Goal: Task Accomplishment & Management: Use online tool/utility

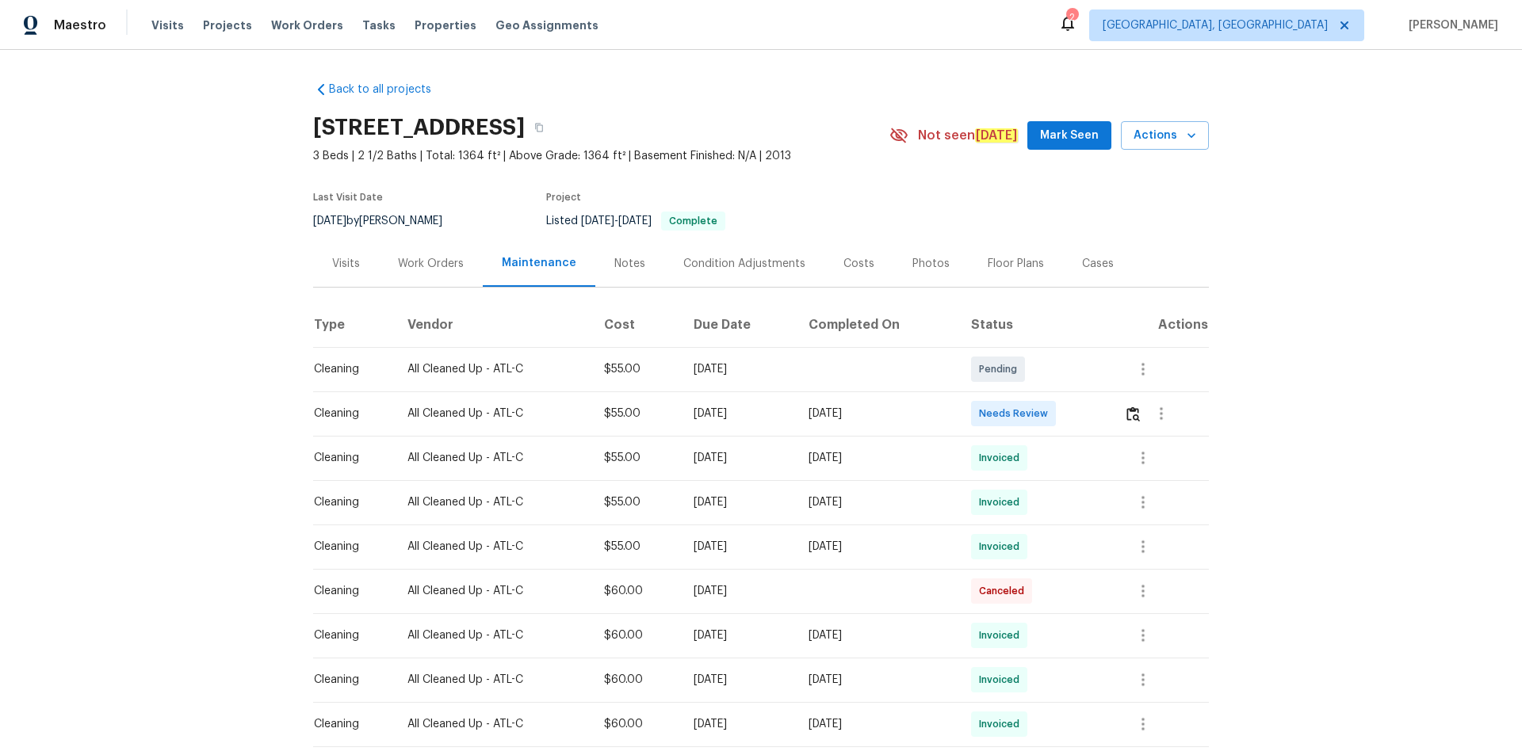
click at [1122, 414] on td at bounding box center [1159, 413] width 97 height 44
click at [1144, 410] on button "button" at bounding box center [1161, 414] width 38 height 38
click at [1155, 376] on div at bounding box center [761, 377] width 1522 height 755
click at [1135, 410] on img "button" at bounding box center [1132, 414] width 13 height 15
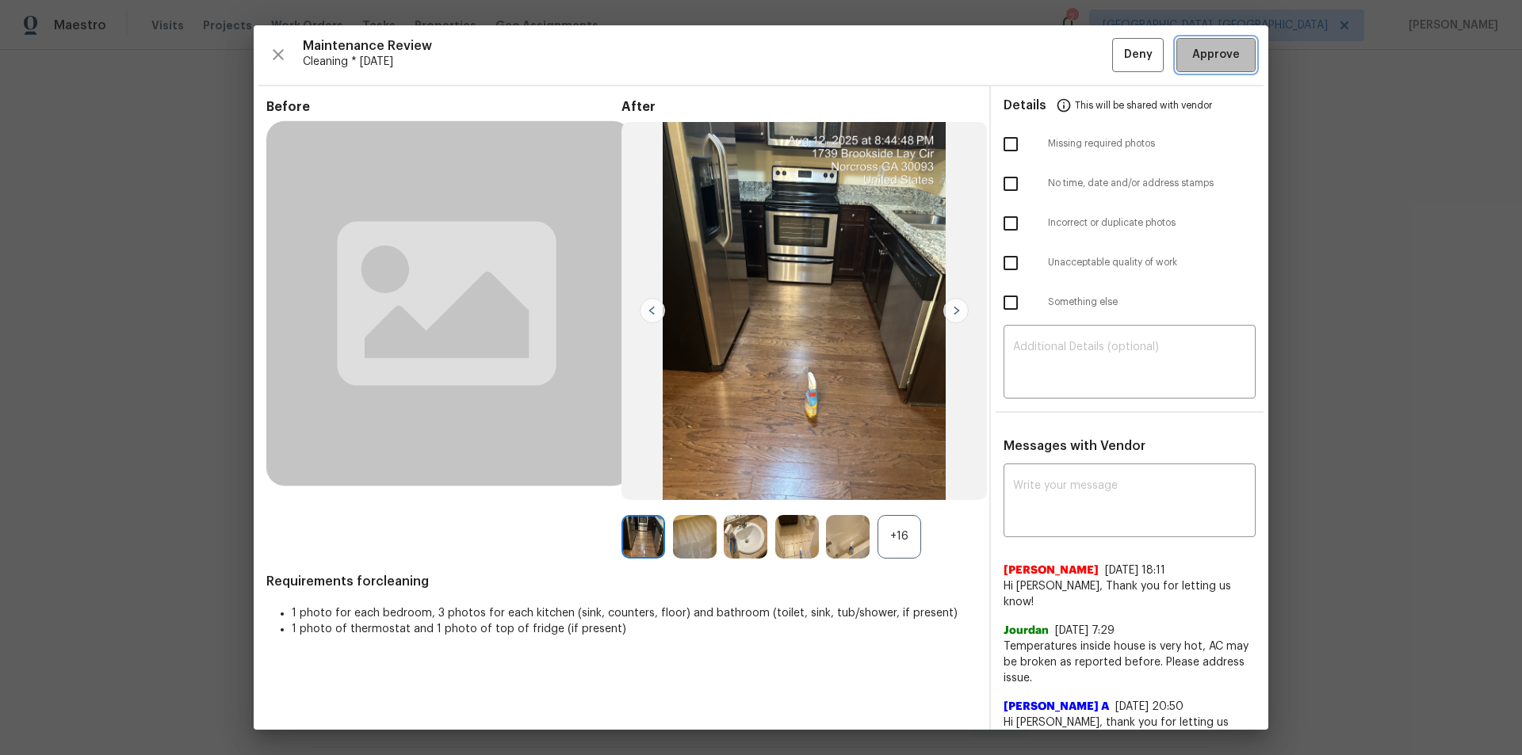
click at [1203, 48] on span "Approve" at bounding box center [1216, 55] width 48 height 20
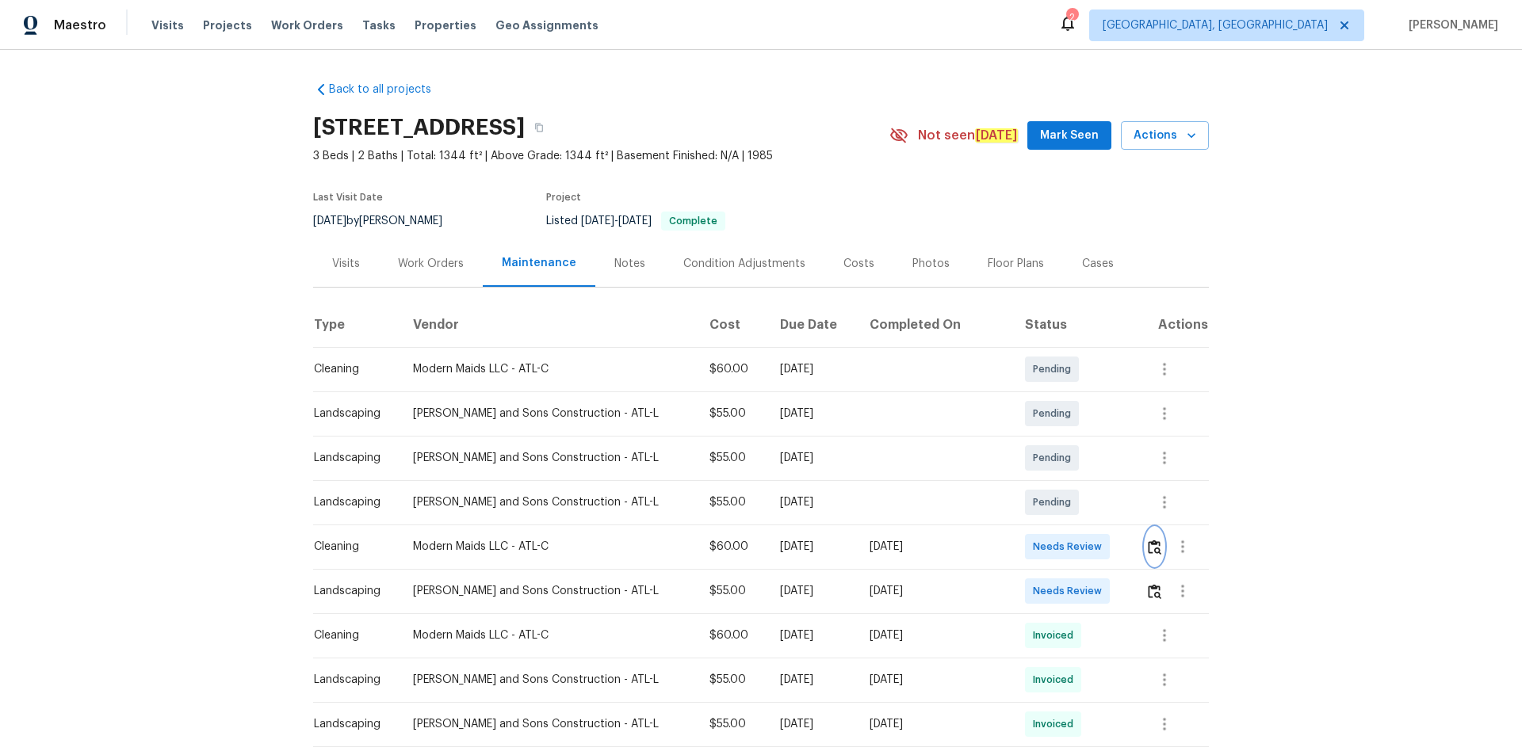
click at [1147, 540] on img "button" at bounding box center [1153, 547] width 13 height 15
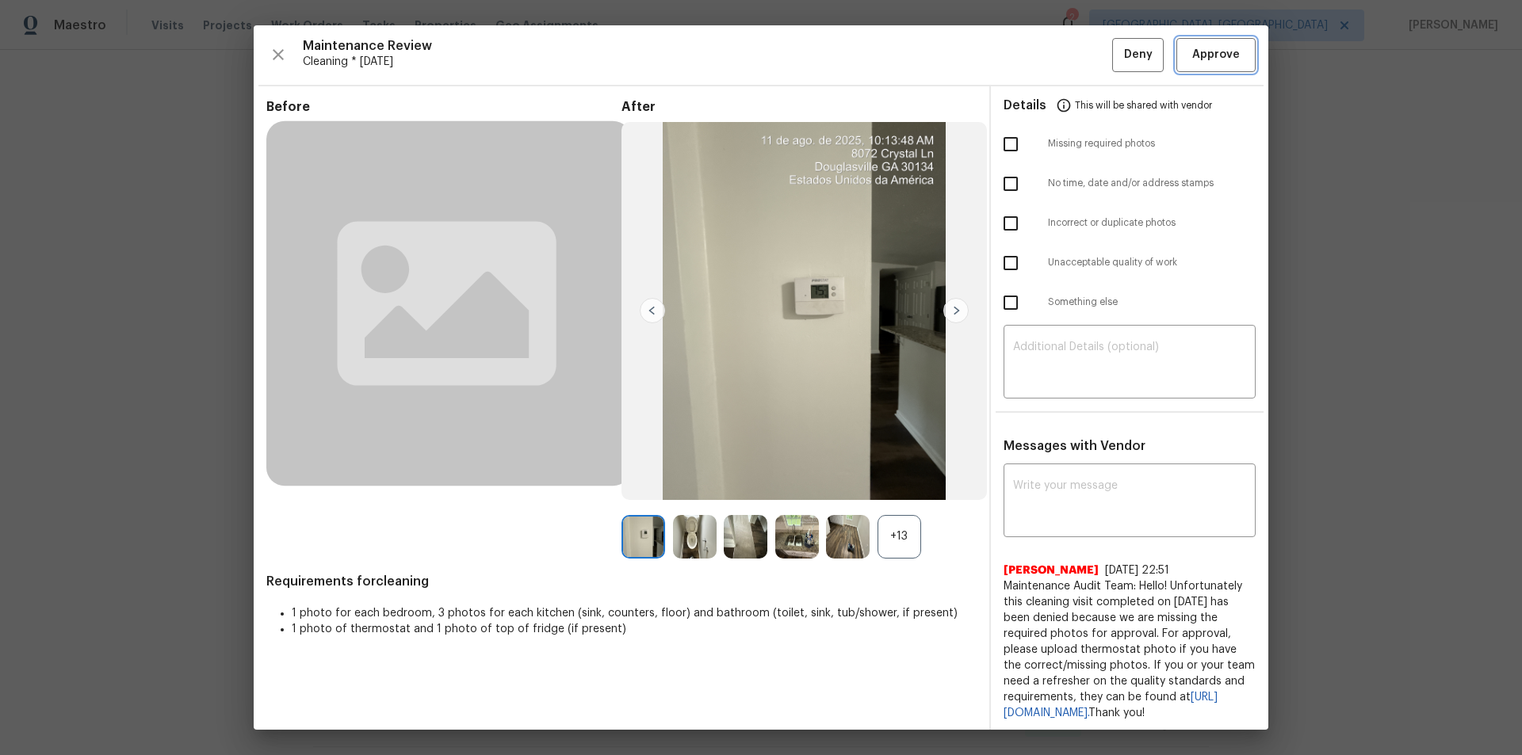
click at [1208, 64] on span "Approve" at bounding box center [1216, 55] width 48 height 20
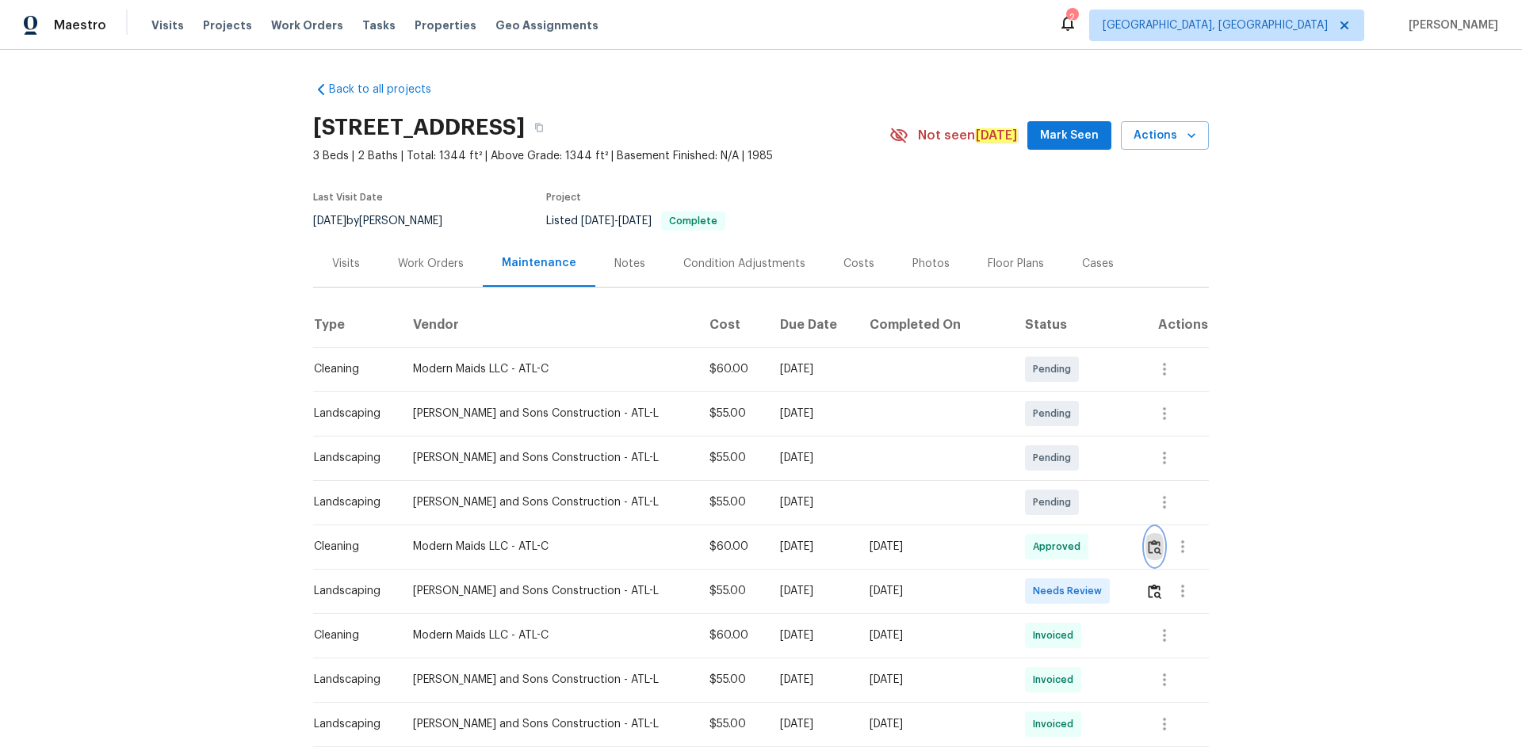
click at [1145, 540] on button "button" at bounding box center [1154, 547] width 18 height 38
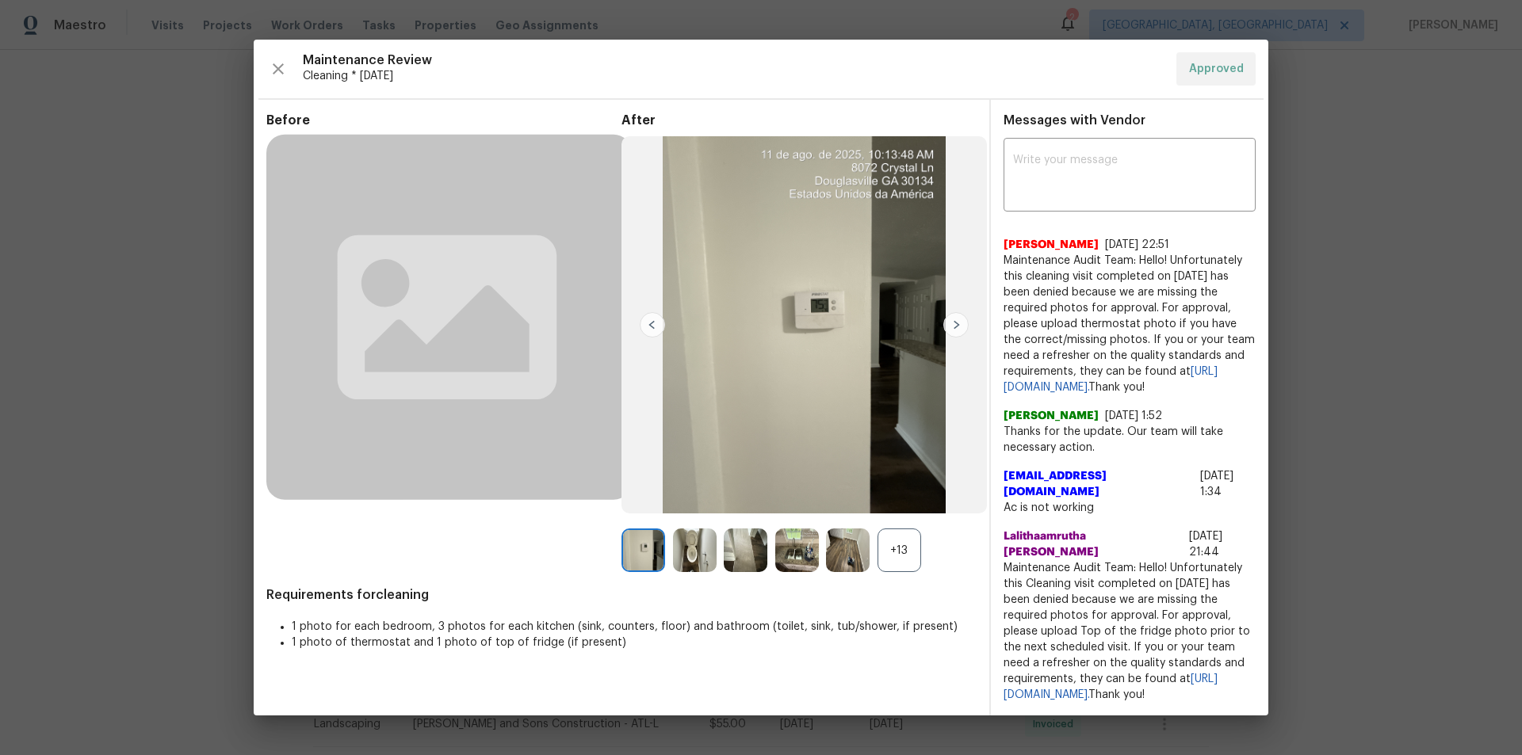
click at [892, 550] on div "+13" at bounding box center [899, 551] width 44 height 44
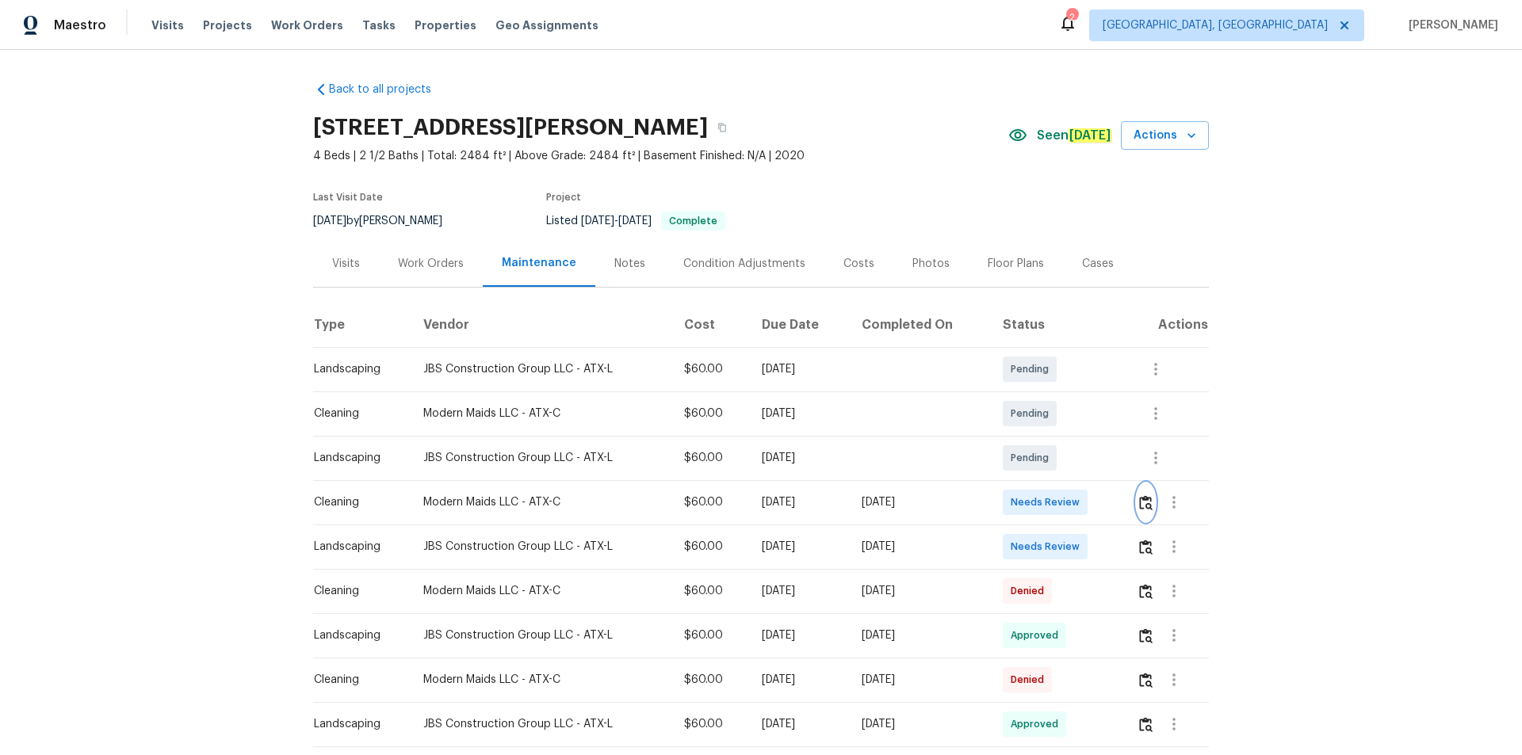
click at [1139, 505] on img "button" at bounding box center [1145, 502] width 13 height 15
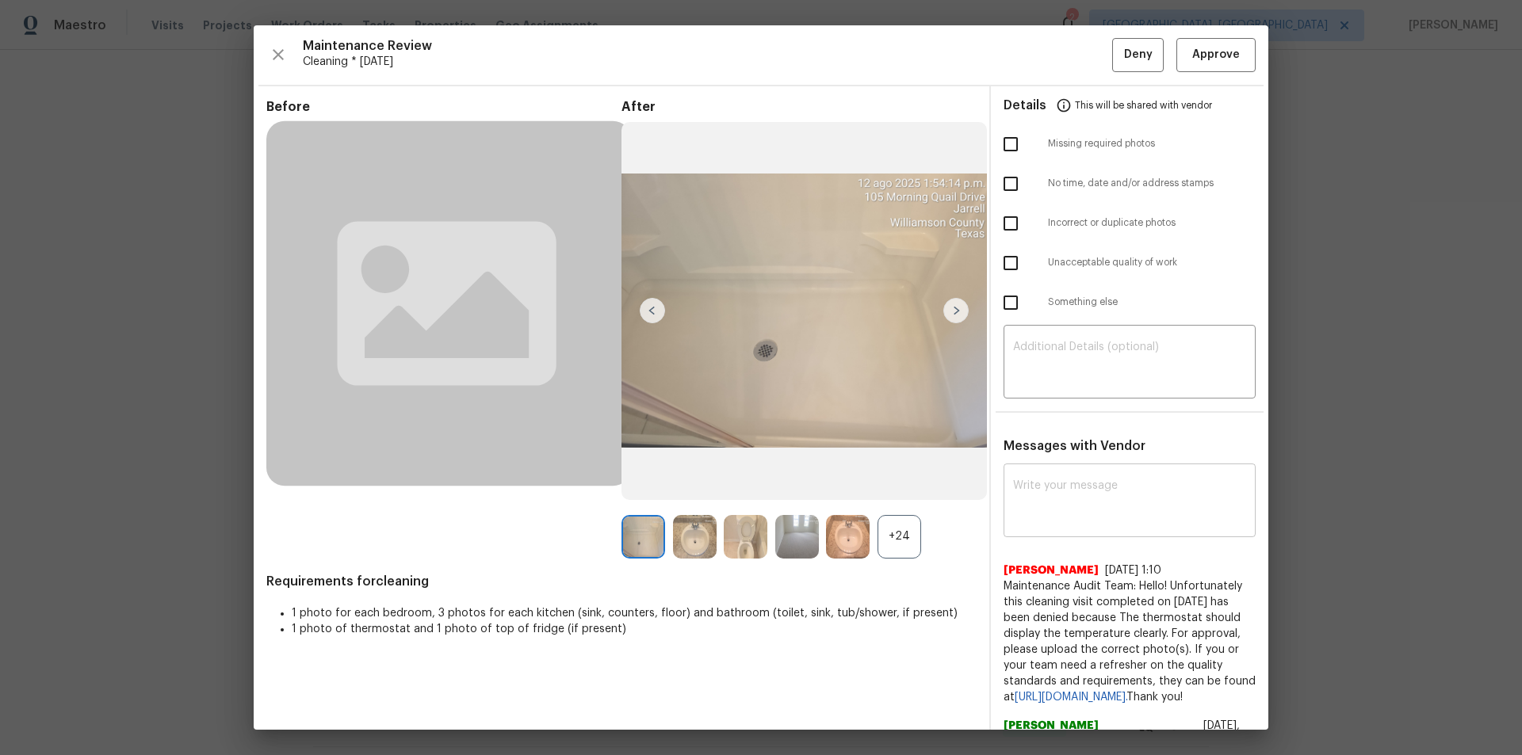
click at [1080, 489] on textarea at bounding box center [1129, 502] width 233 height 44
click at [1061, 485] on textarea at bounding box center [1129, 502] width 233 height 44
paste textarea "Maintenance Audit Team: Hello! After further review, the visit on (08/12/2025) …"
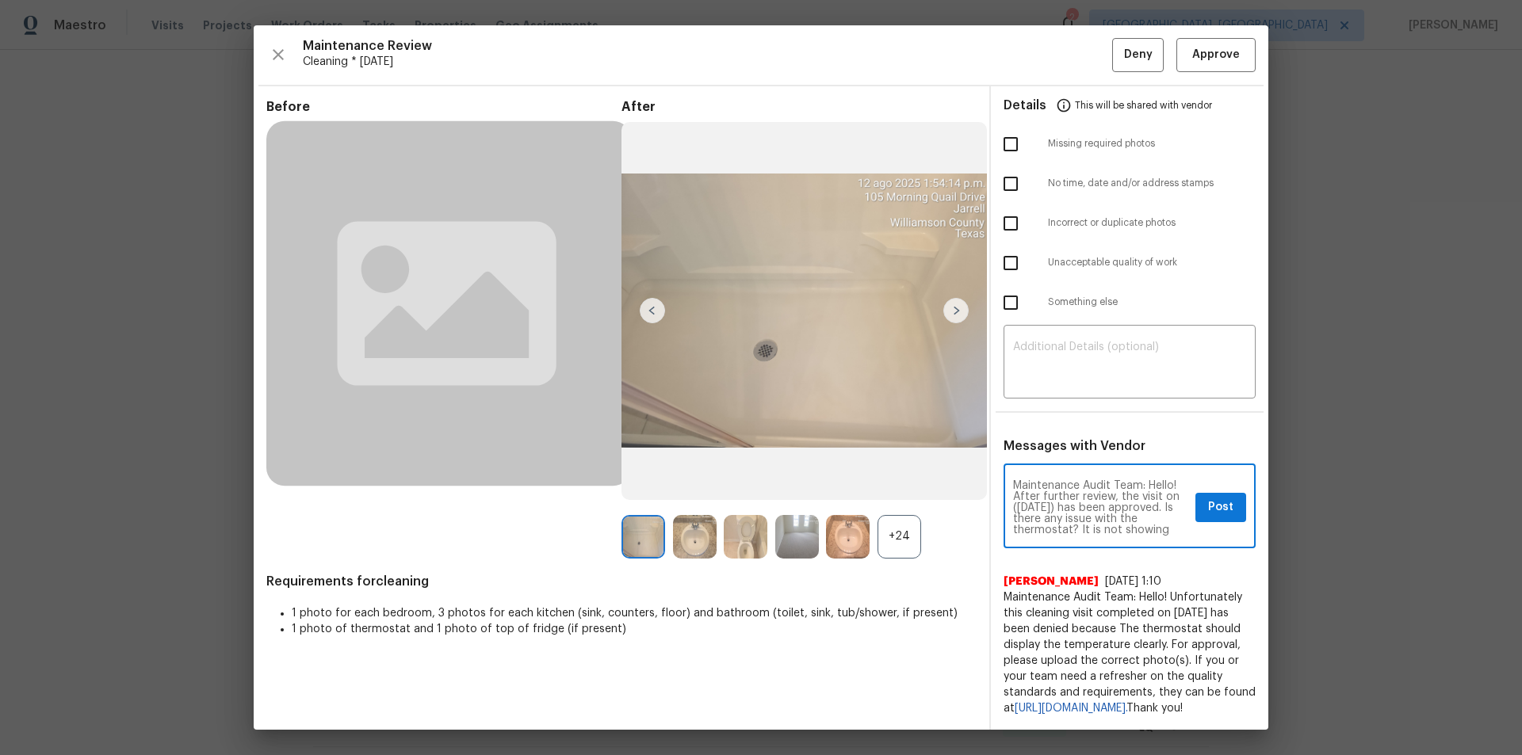
type textarea "Maintenance Audit Team: Hello! After further review, the visit on (08/12/2025) …"
click at [1208, 506] on span "Post" at bounding box center [1220, 508] width 25 height 20
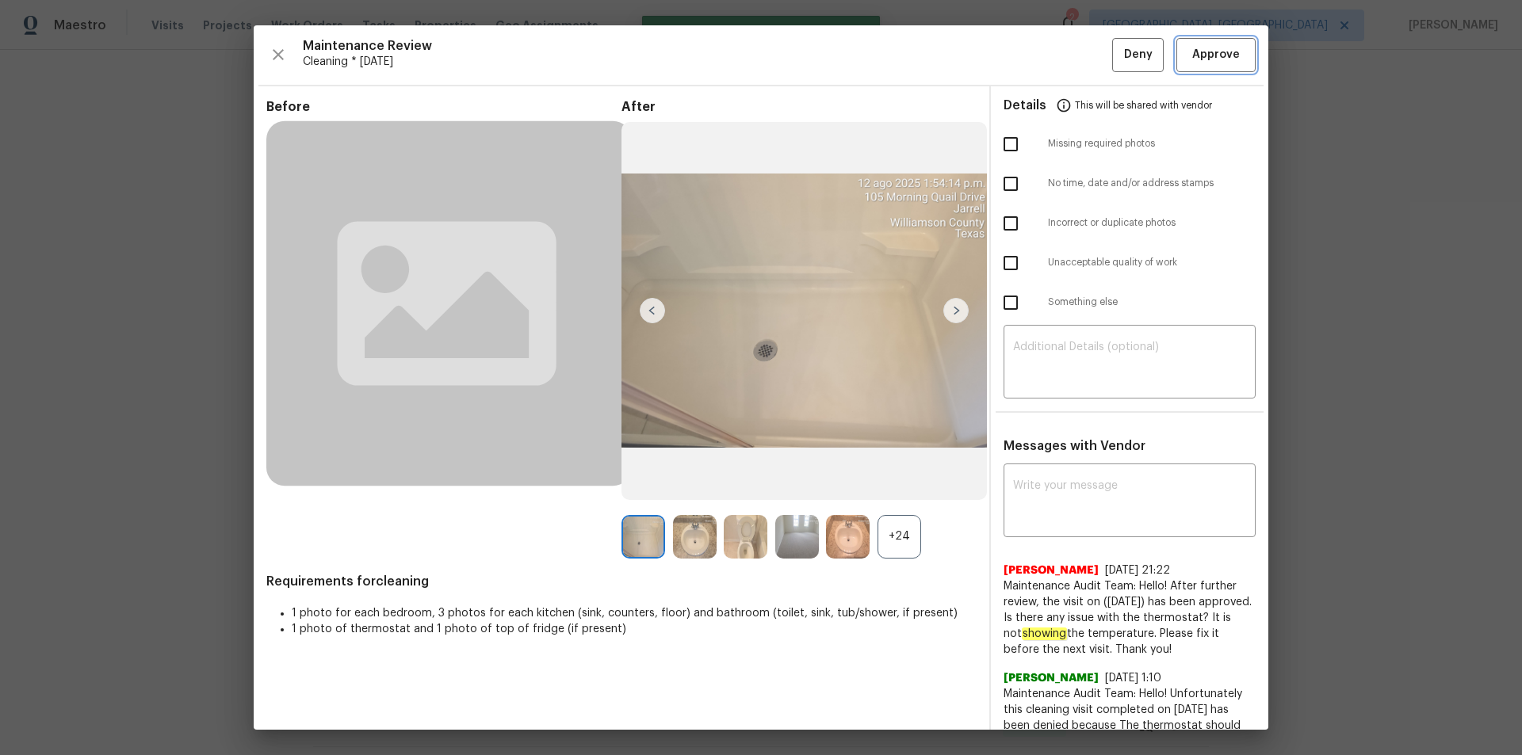
drag, startPoint x: 1197, startPoint y: 40, endPoint x: 1204, endPoint y: 64, distance: 24.6
click at [1198, 41] on button "Approve" at bounding box center [1215, 55] width 79 height 34
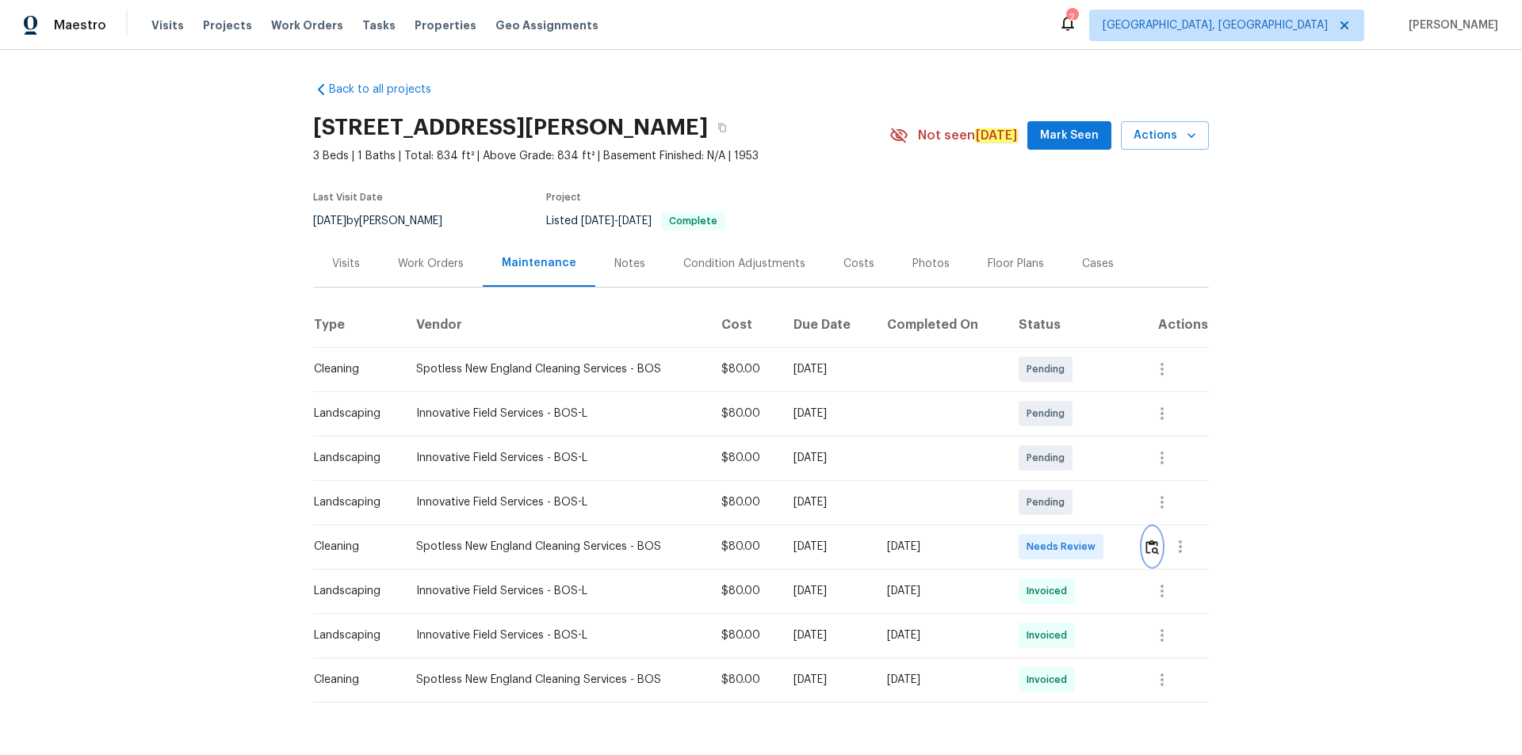
click at [1147, 544] on img "button" at bounding box center [1151, 547] width 13 height 15
click at [1160, 689] on button "button" at bounding box center [1162, 680] width 38 height 38
click at [1164, 696] on li "View details" at bounding box center [1195, 697] width 111 height 26
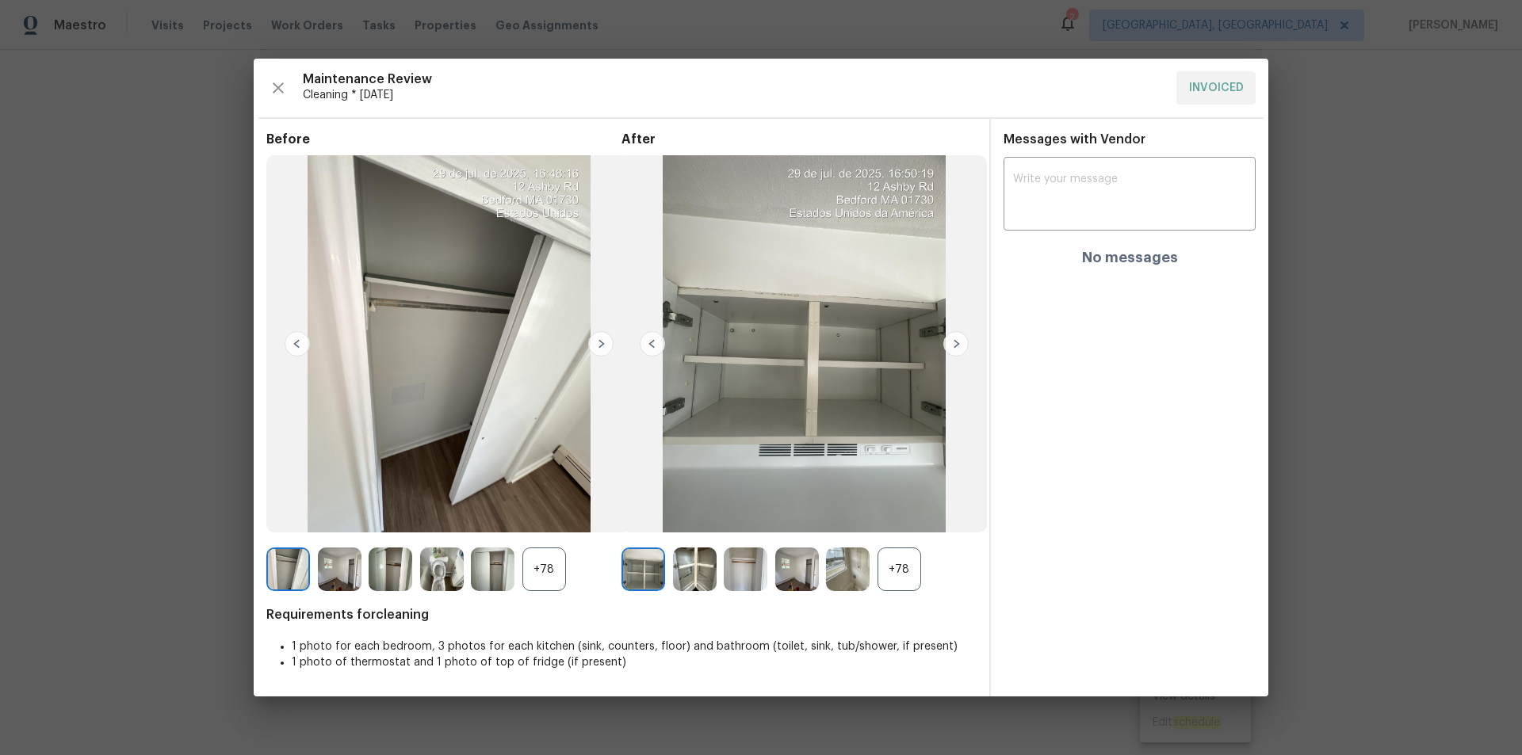
click at [1078, 147] on div "Messages with Vendor x ​ No messages" at bounding box center [1129, 205] width 277 height 147
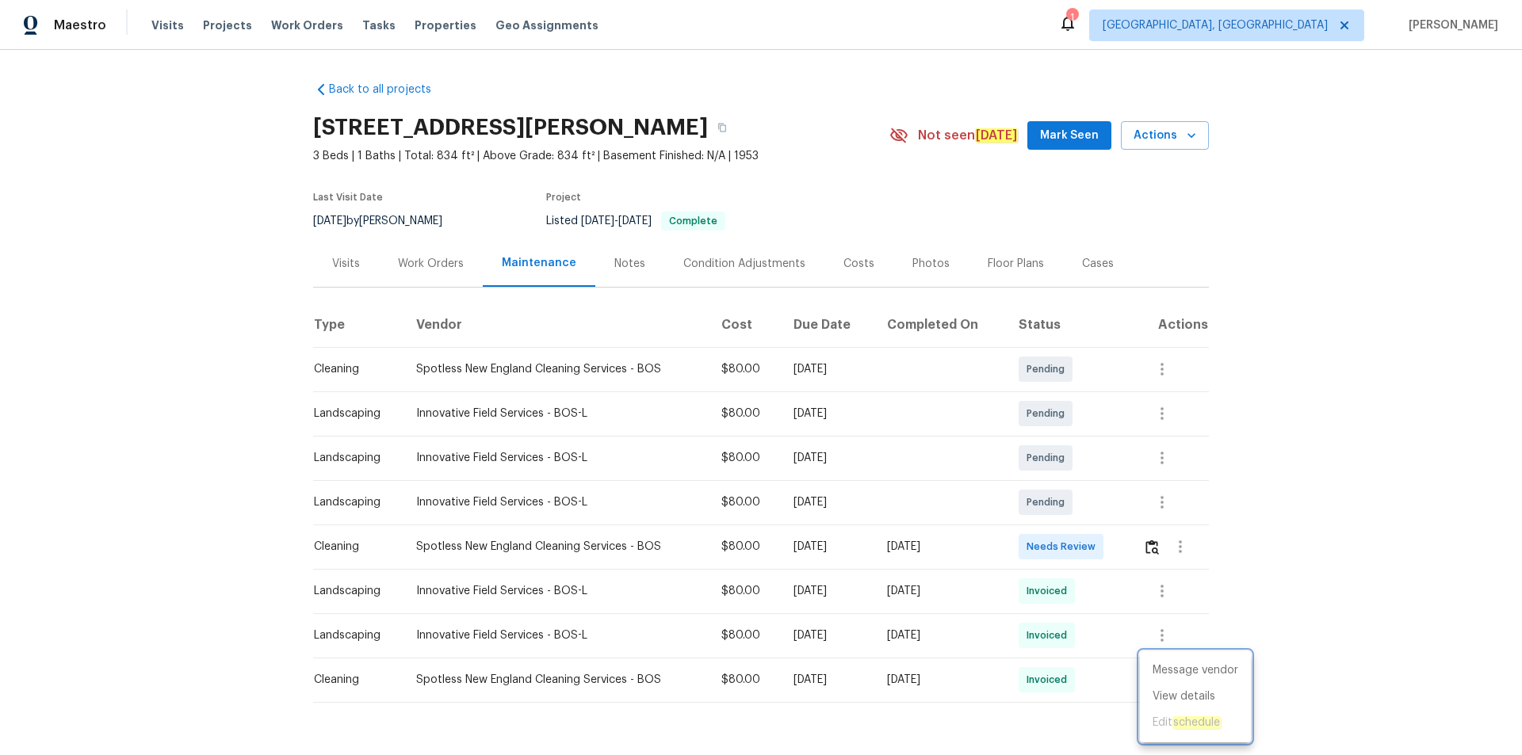
drag, startPoint x: 1163, startPoint y: 548, endPoint x: 1155, endPoint y: 551, distance: 8.3
click at [1161, 548] on div at bounding box center [761, 377] width 1522 height 755
click at [1161, 555] on button "button" at bounding box center [1180, 547] width 38 height 38
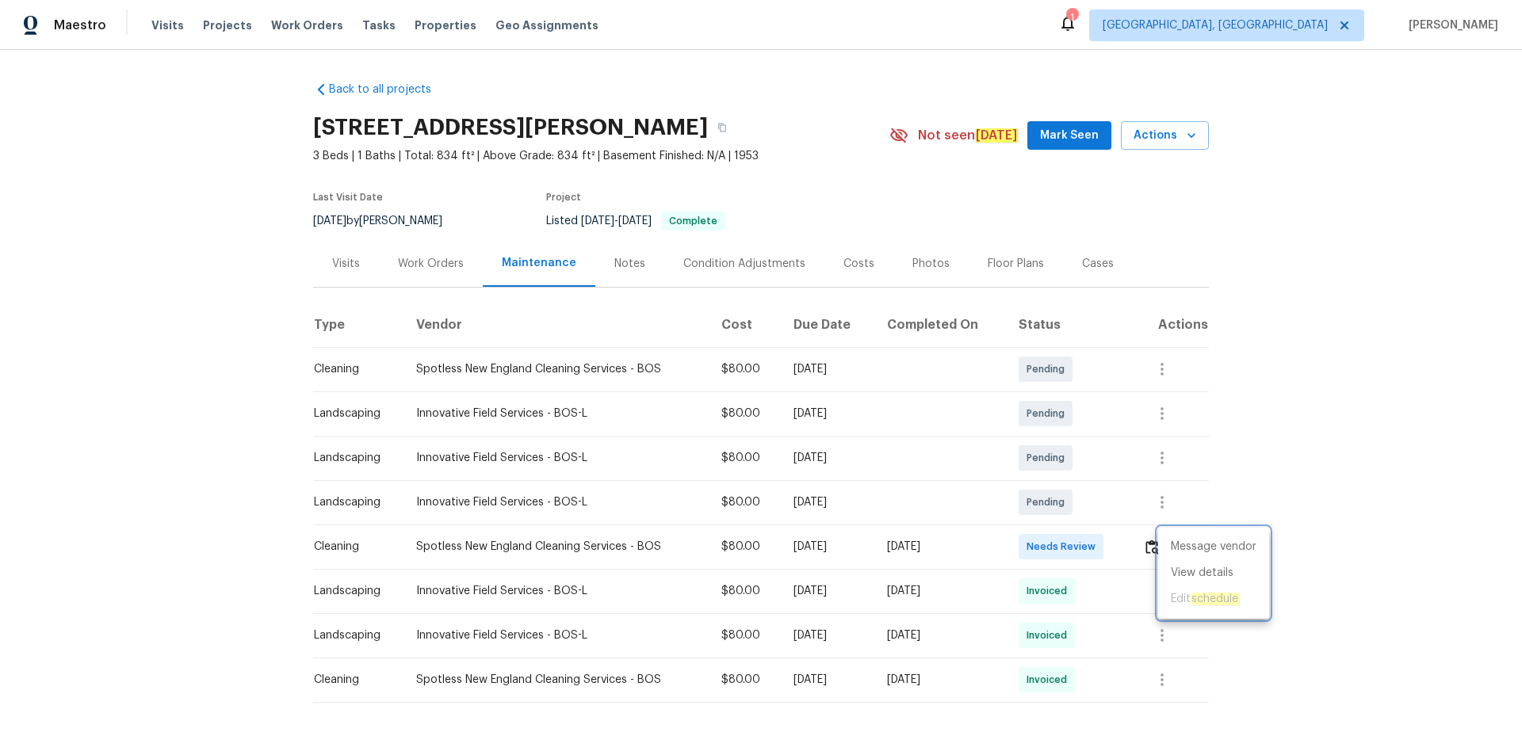
click at [1144, 546] on div at bounding box center [761, 377] width 1522 height 755
click at [1145, 544] on img "button" at bounding box center [1151, 547] width 13 height 15
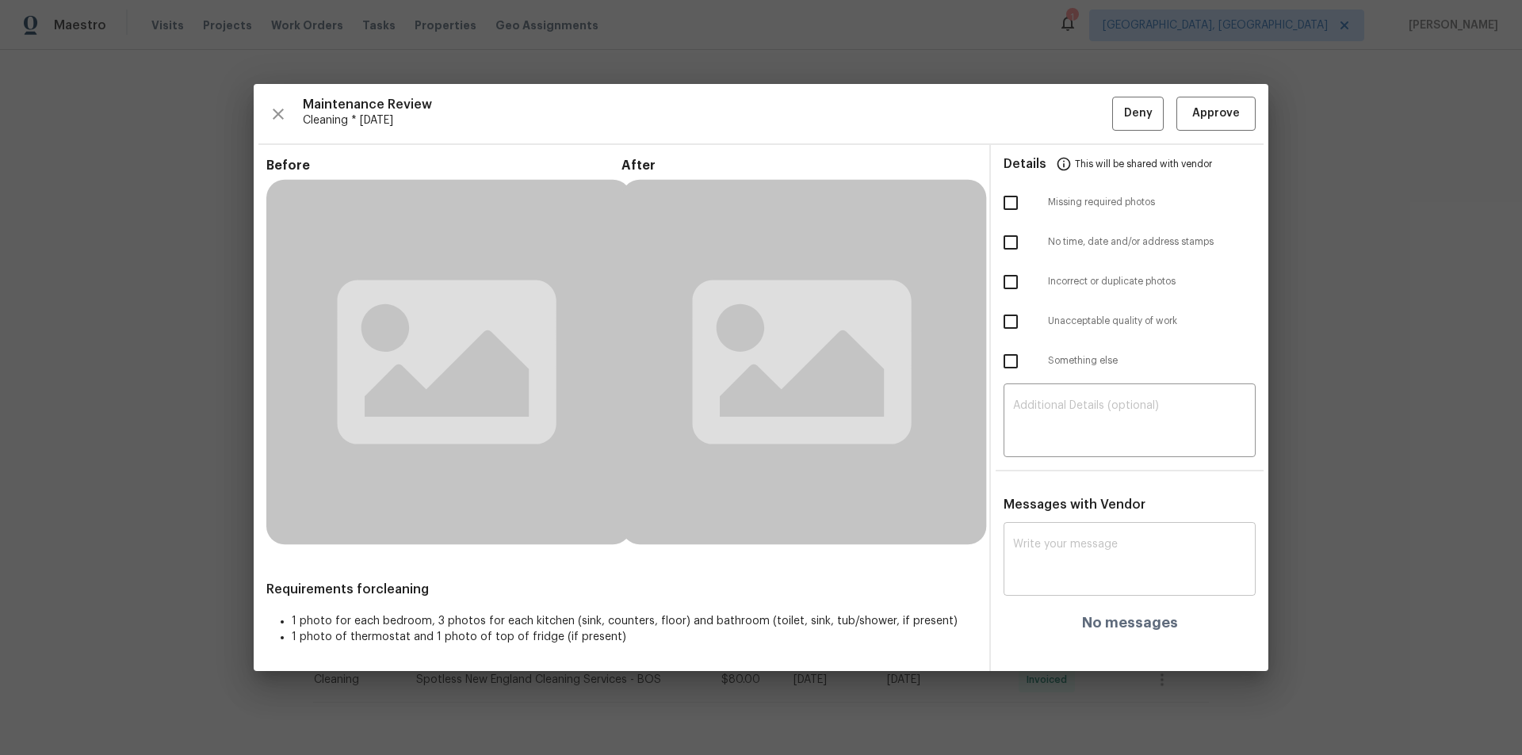
click at [1067, 531] on div "x ​" at bounding box center [1129, 561] width 252 height 70
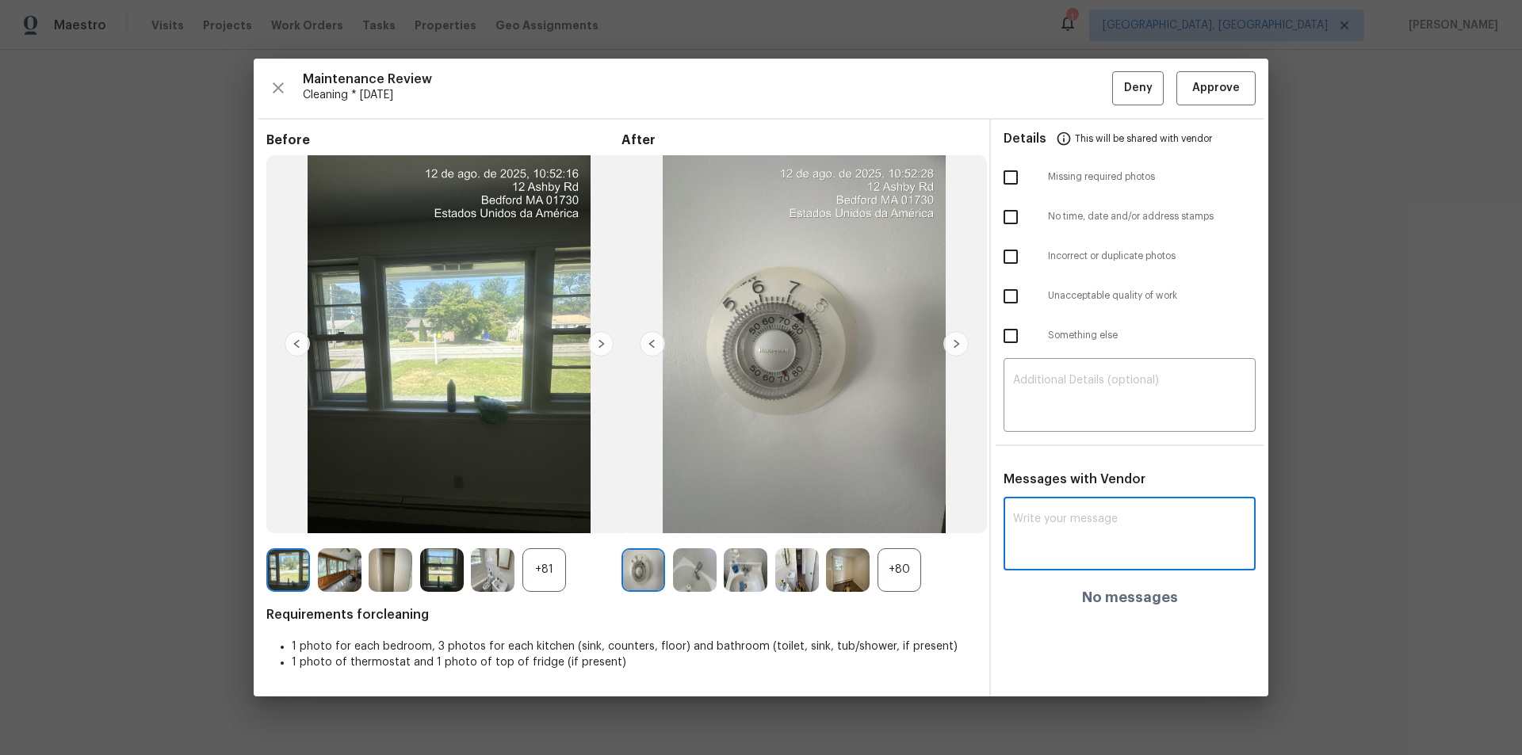
paste textarea "Maintenance Audit Team: Hello! After further review, the visit ([DATE]) has bee…"
type textarea "Maintenance Audit Team: Hello! After further review, the visit (08/12/2025) has…"
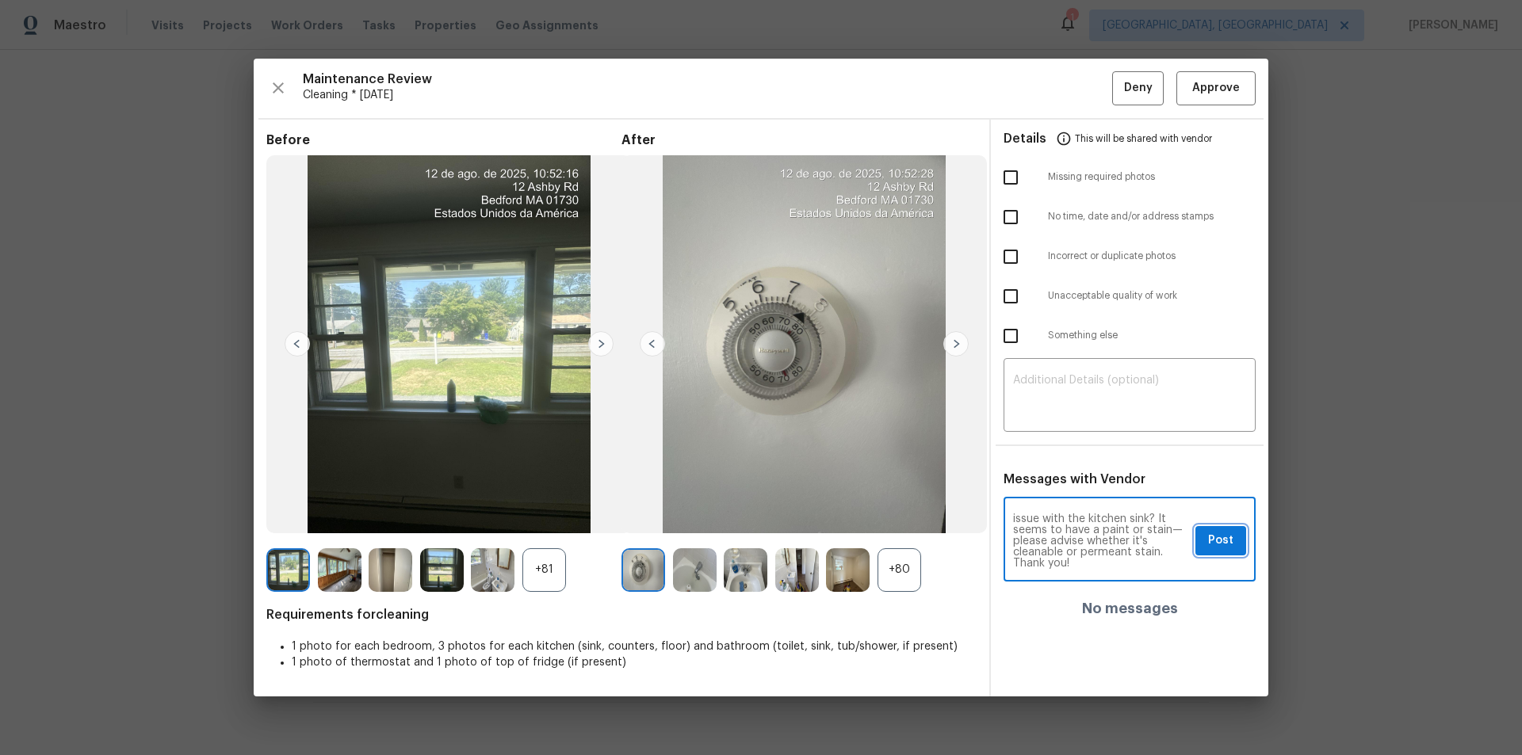
click at [1220, 544] on span "Post" at bounding box center [1220, 541] width 25 height 20
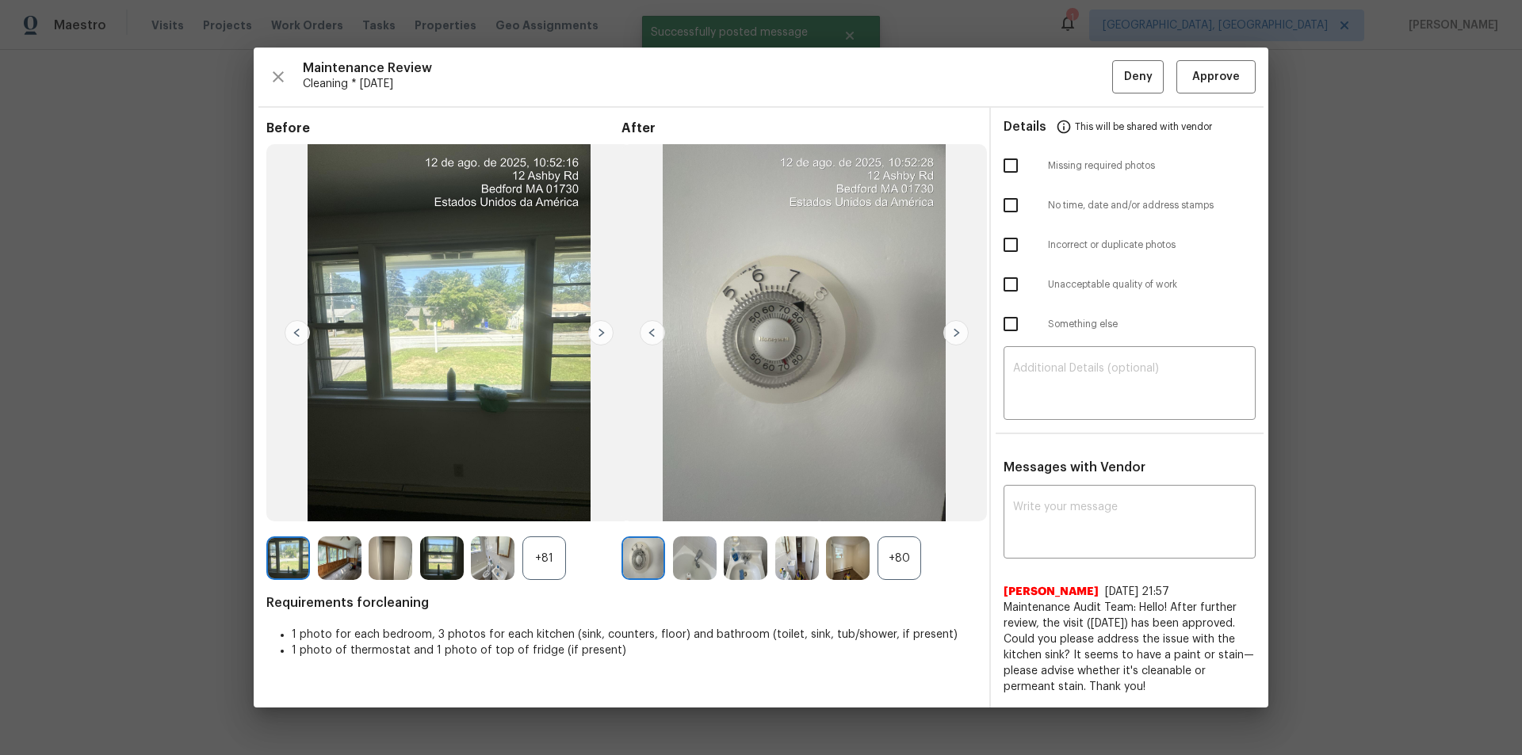
scroll to position [0, 0]
click at [1216, 83] on span "Approve" at bounding box center [1216, 77] width 48 height 20
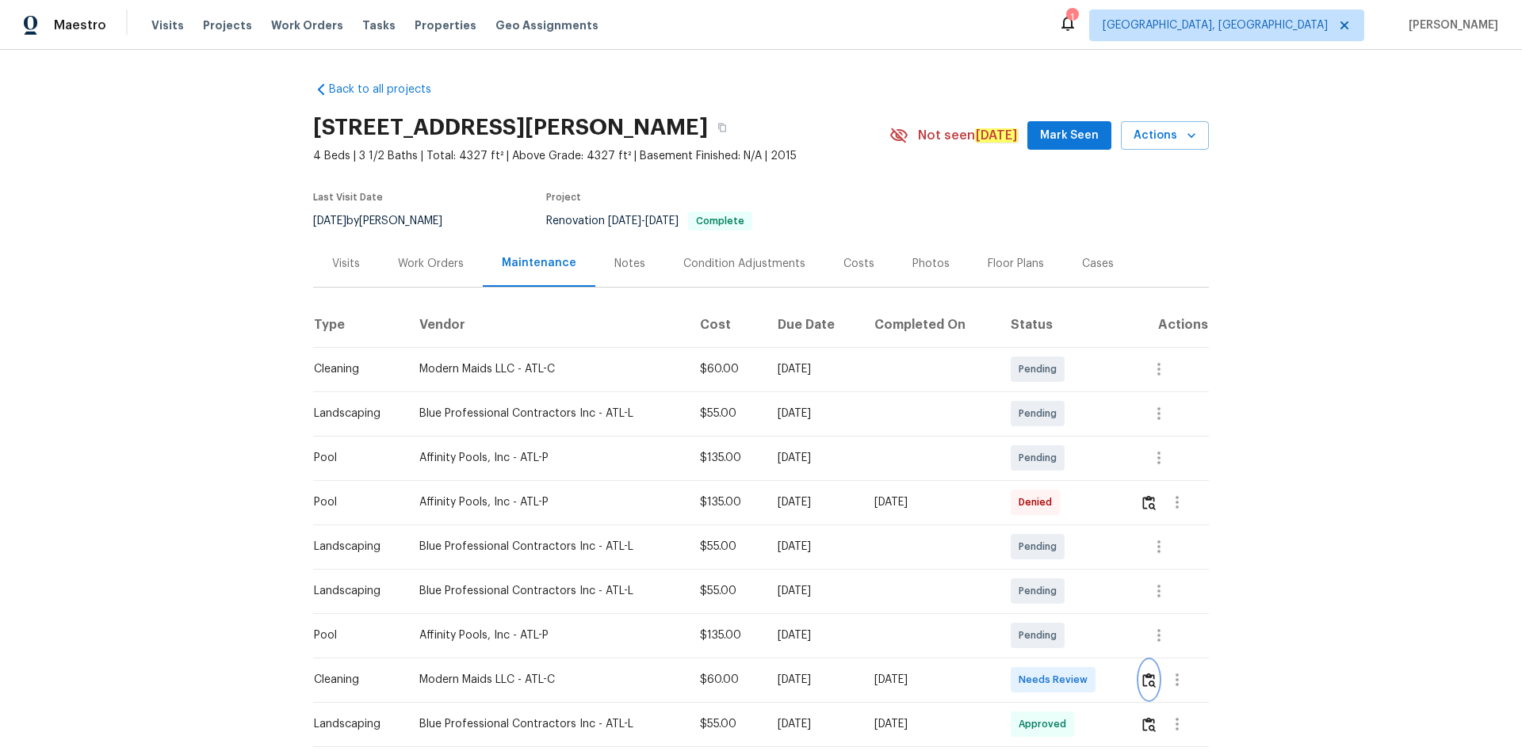
click at [1146, 677] on img "button" at bounding box center [1148, 680] width 13 height 15
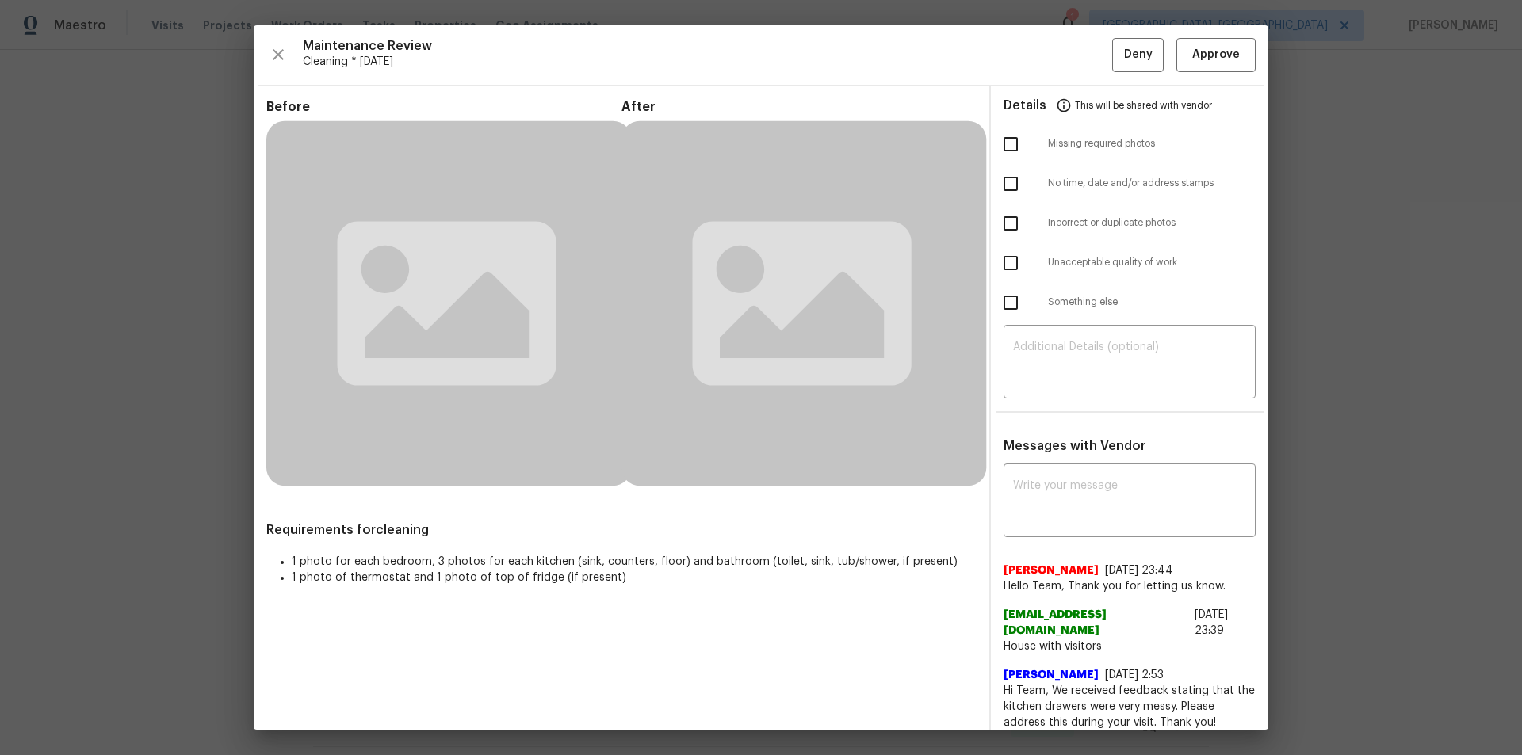
click at [1089, 413] on div "Details This will be shared with vendor Missing required photos No time, date a…" at bounding box center [1129, 414] width 277 height 657
click at [1090, 368] on textarea at bounding box center [1129, 364] width 233 height 44
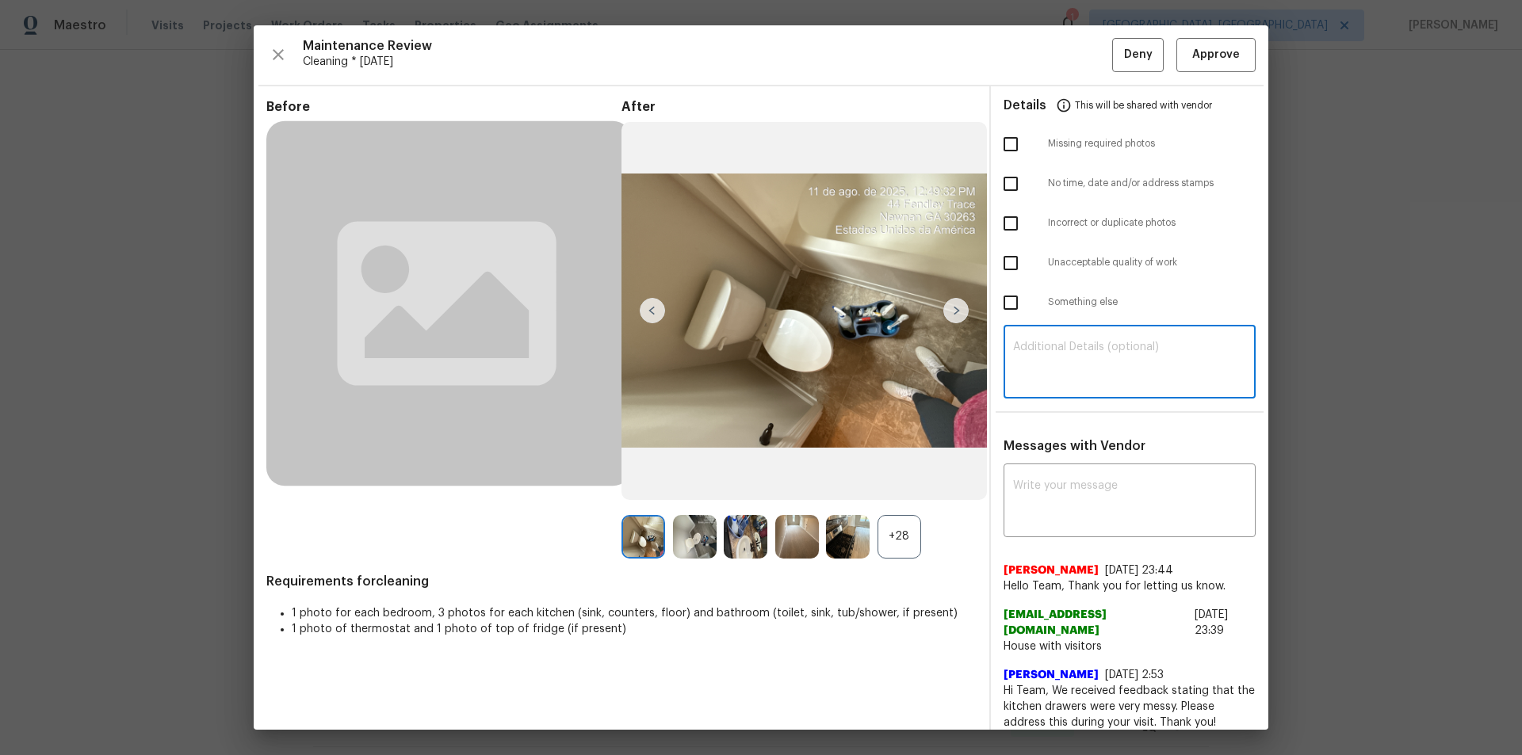
paste textarea "Maintenance Audit Team: Hello! Unfortunately, this cleaning visit completed on …"
type textarea "Maintenance Audit Team: Hello! Unfortunately, this cleaning visit completed on …"
click at [1095, 506] on textarea at bounding box center [1129, 502] width 233 height 44
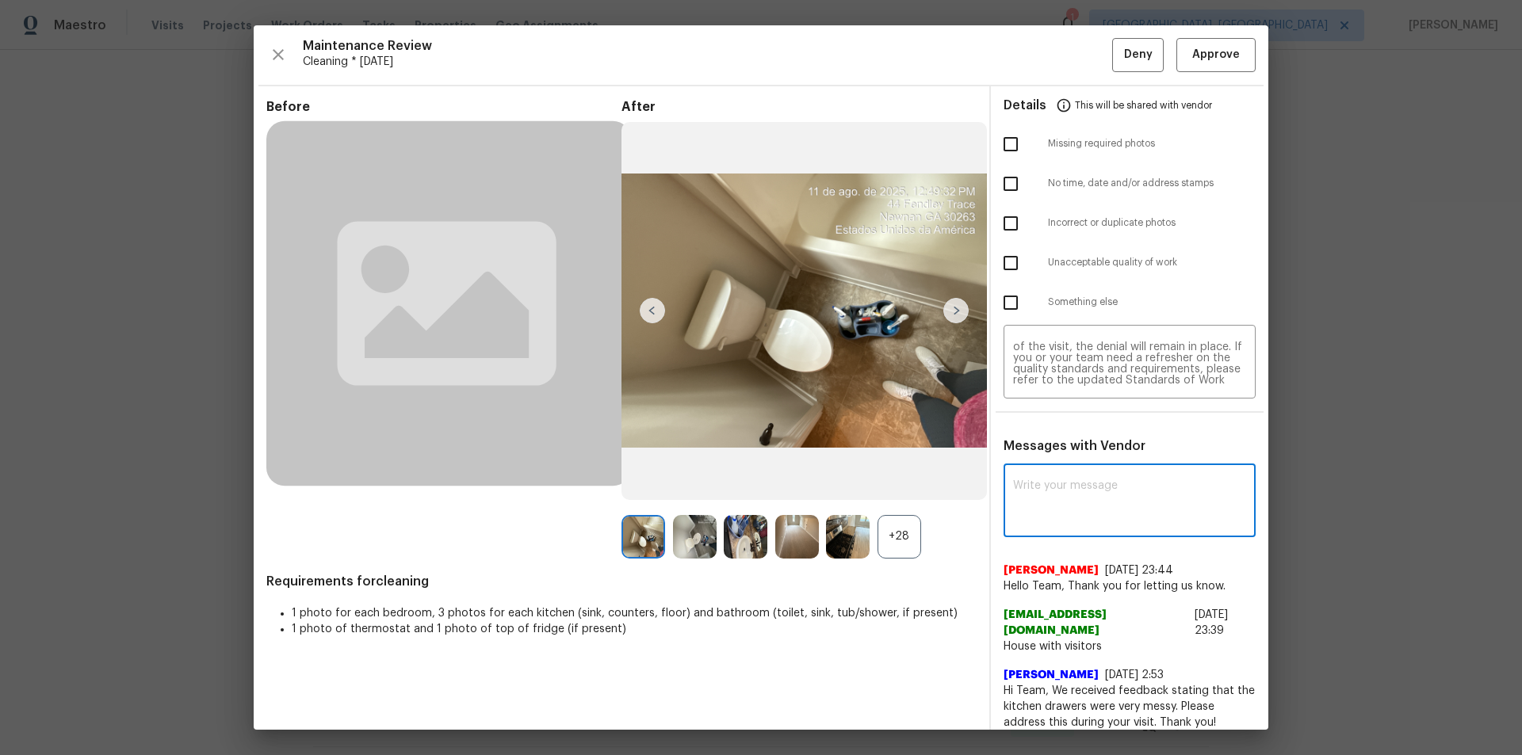
paste textarea "Maintenance Audit Team: Hello! Unfortunately, this cleaning visit completed on …"
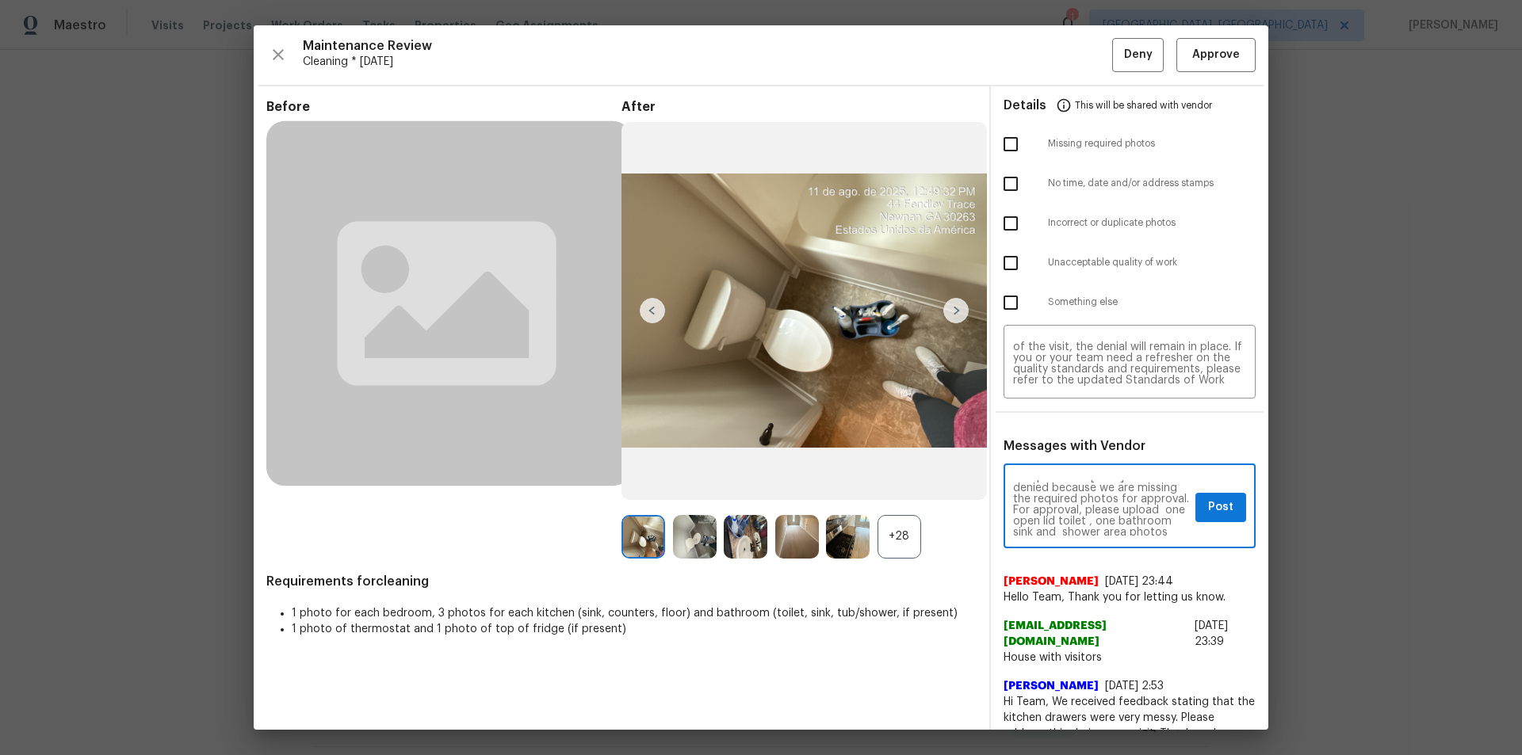
scroll to position [42, 0]
type textarea "Maintenance Audit Team: Hello! Unfortunately, this cleaning visit completed on …"
drag, startPoint x: 1017, startPoint y: 140, endPoint x: 1014, endPoint y: 158, distance: 17.7
click at [1015, 140] on input "checkbox" at bounding box center [1010, 144] width 33 height 33
checkbox input "true"
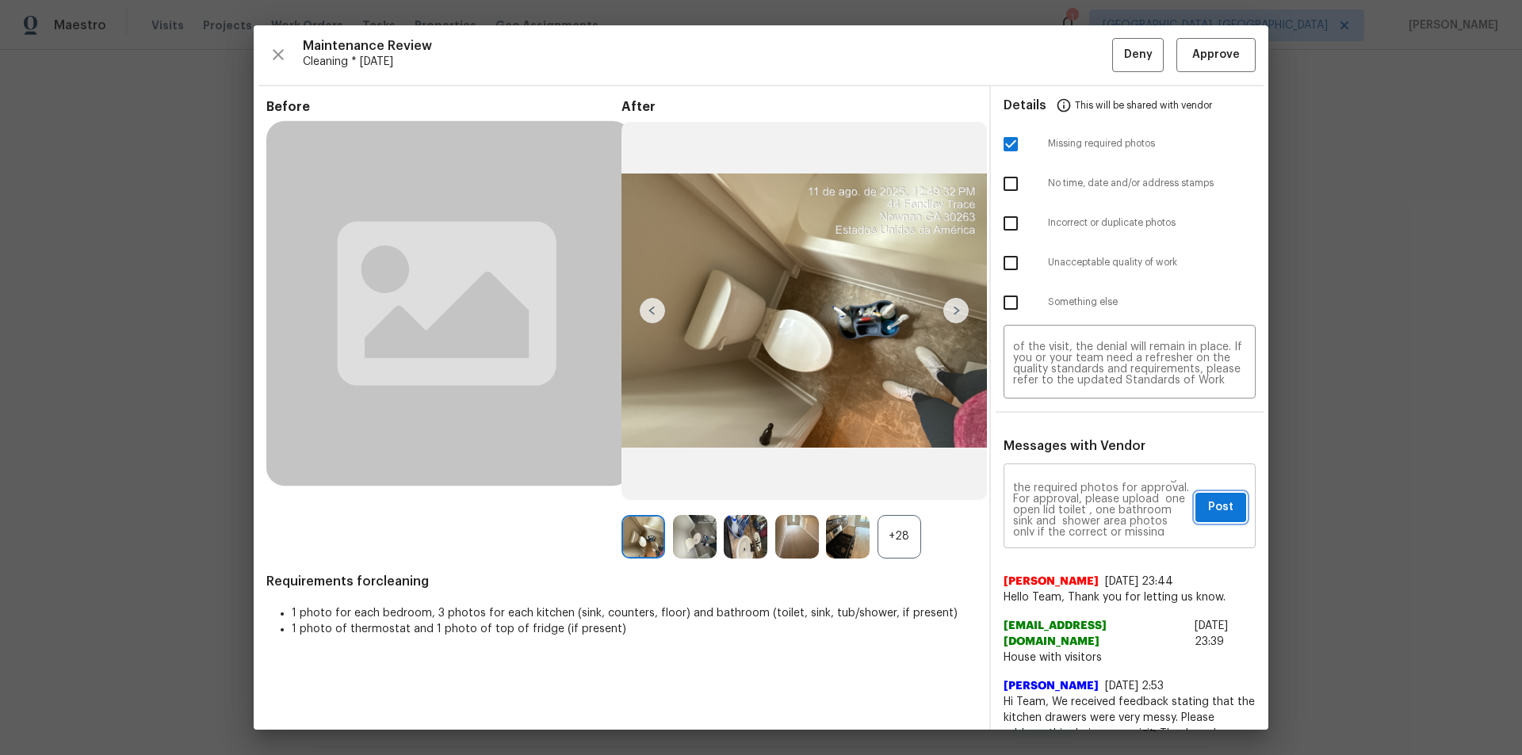
click at [1233, 511] on span "Post" at bounding box center [1220, 508] width 25 height 20
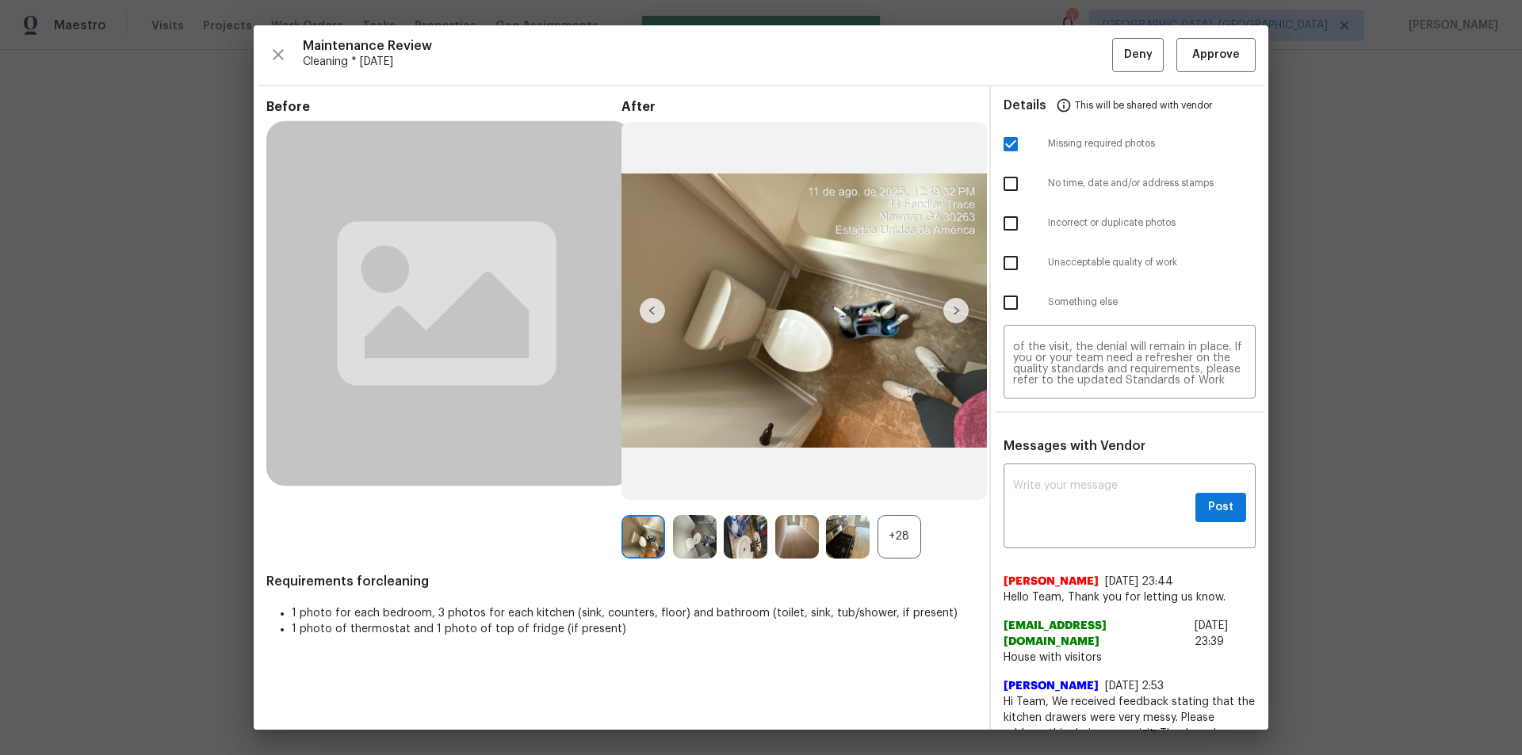
scroll to position [0, 0]
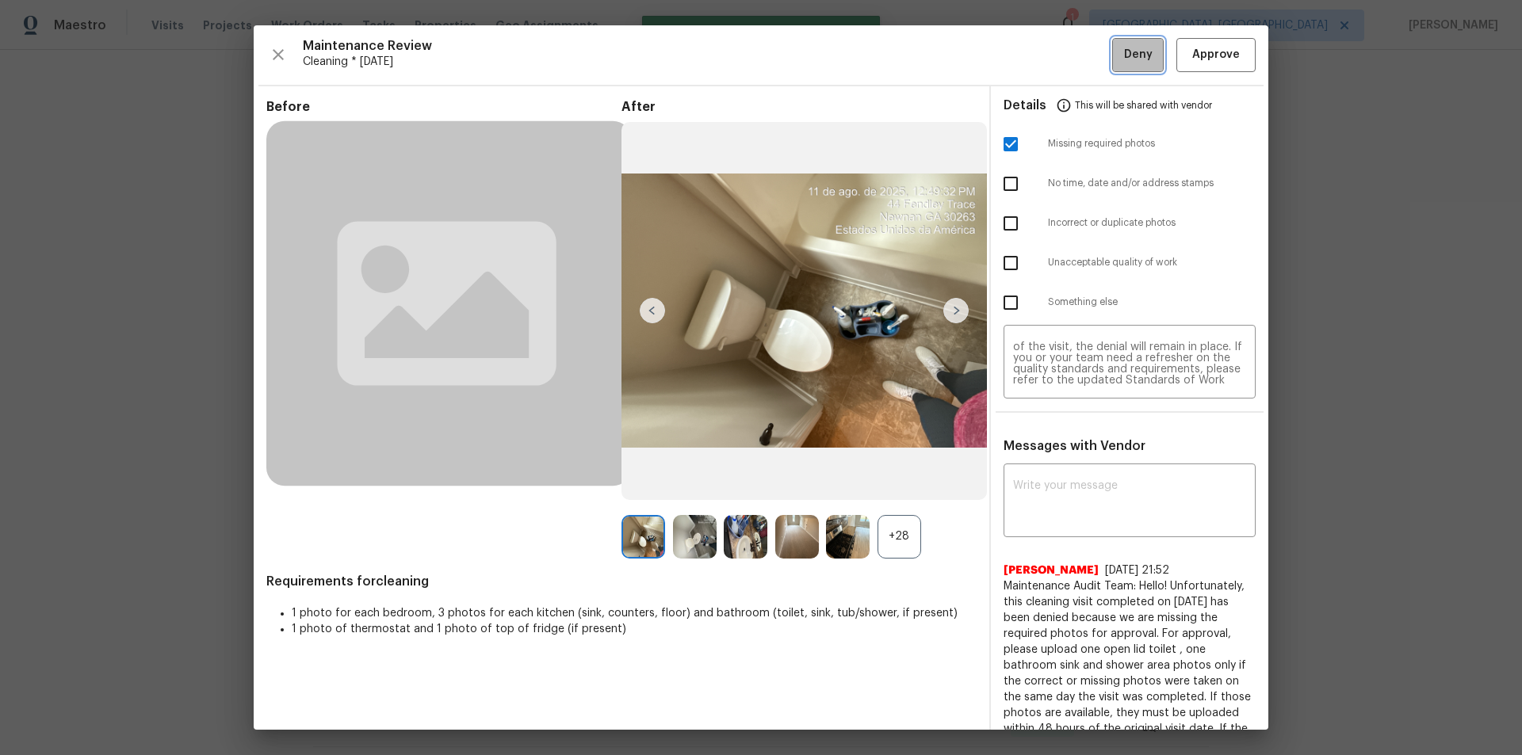
click at [1112, 48] on button "Deny" at bounding box center [1138, 55] width 52 height 34
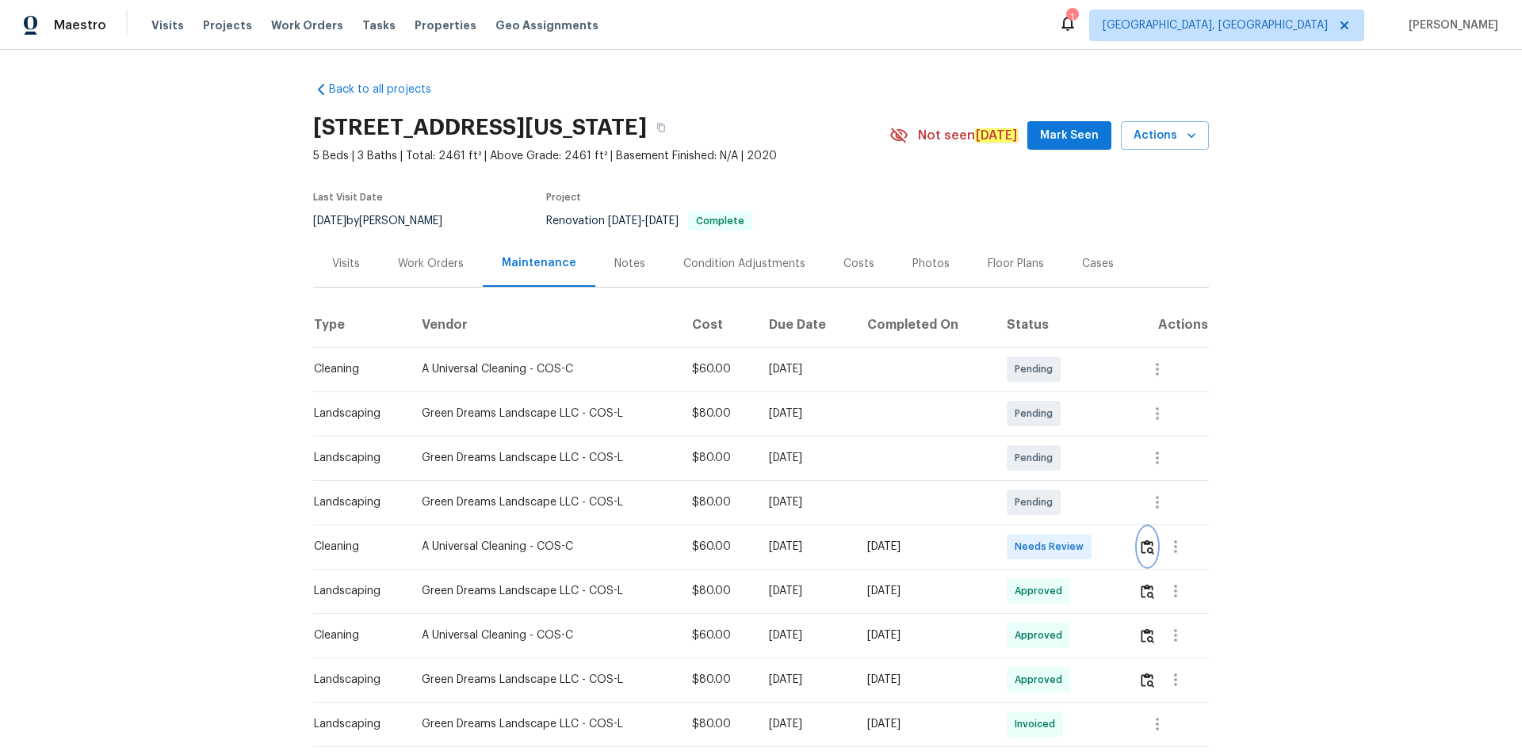
click at [1140, 548] on img "button" at bounding box center [1146, 547] width 13 height 15
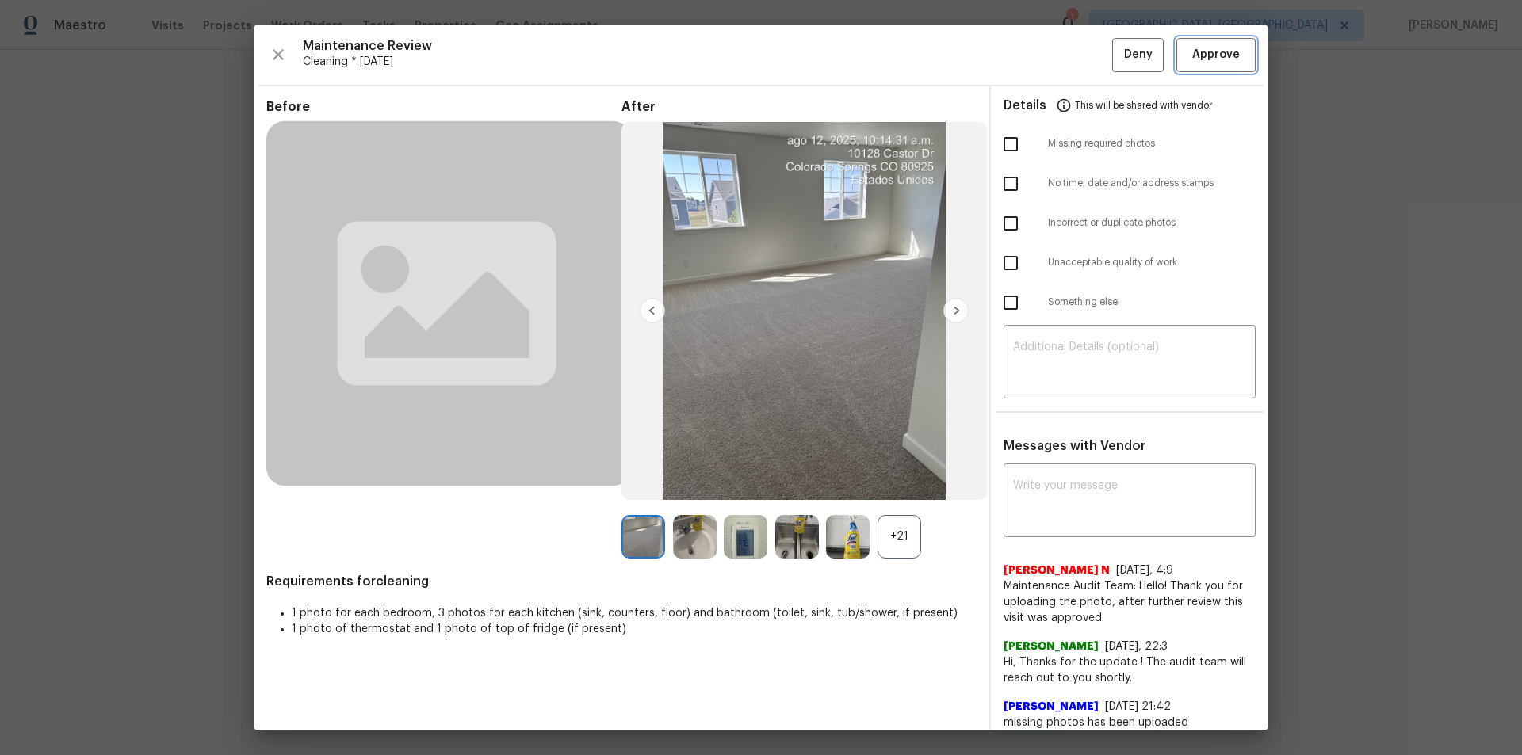
click at [1221, 63] on span "Approve" at bounding box center [1216, 55] width 48 height 20
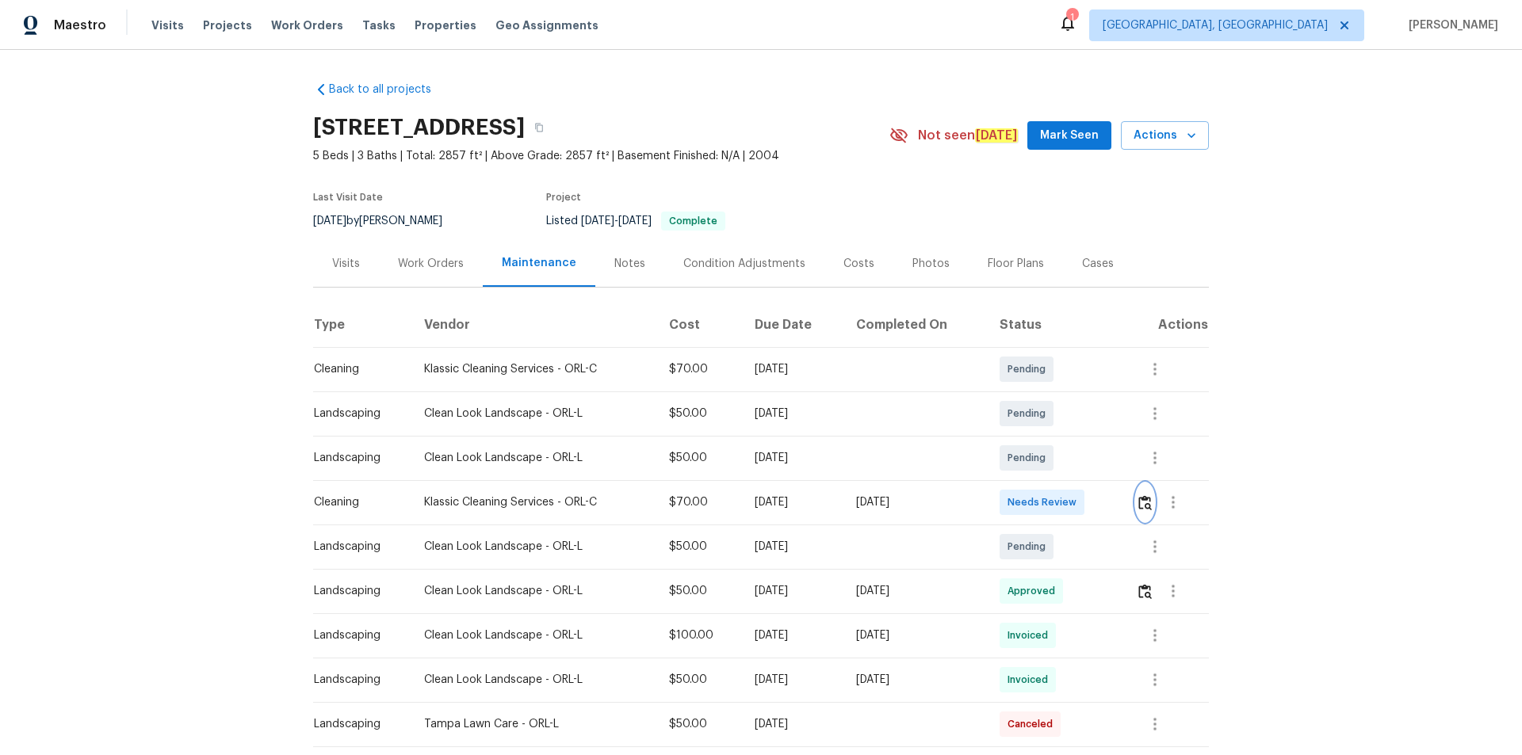
click at [1138, 504] on img "button" at bounding box center [1144, 502] width 13 height 15
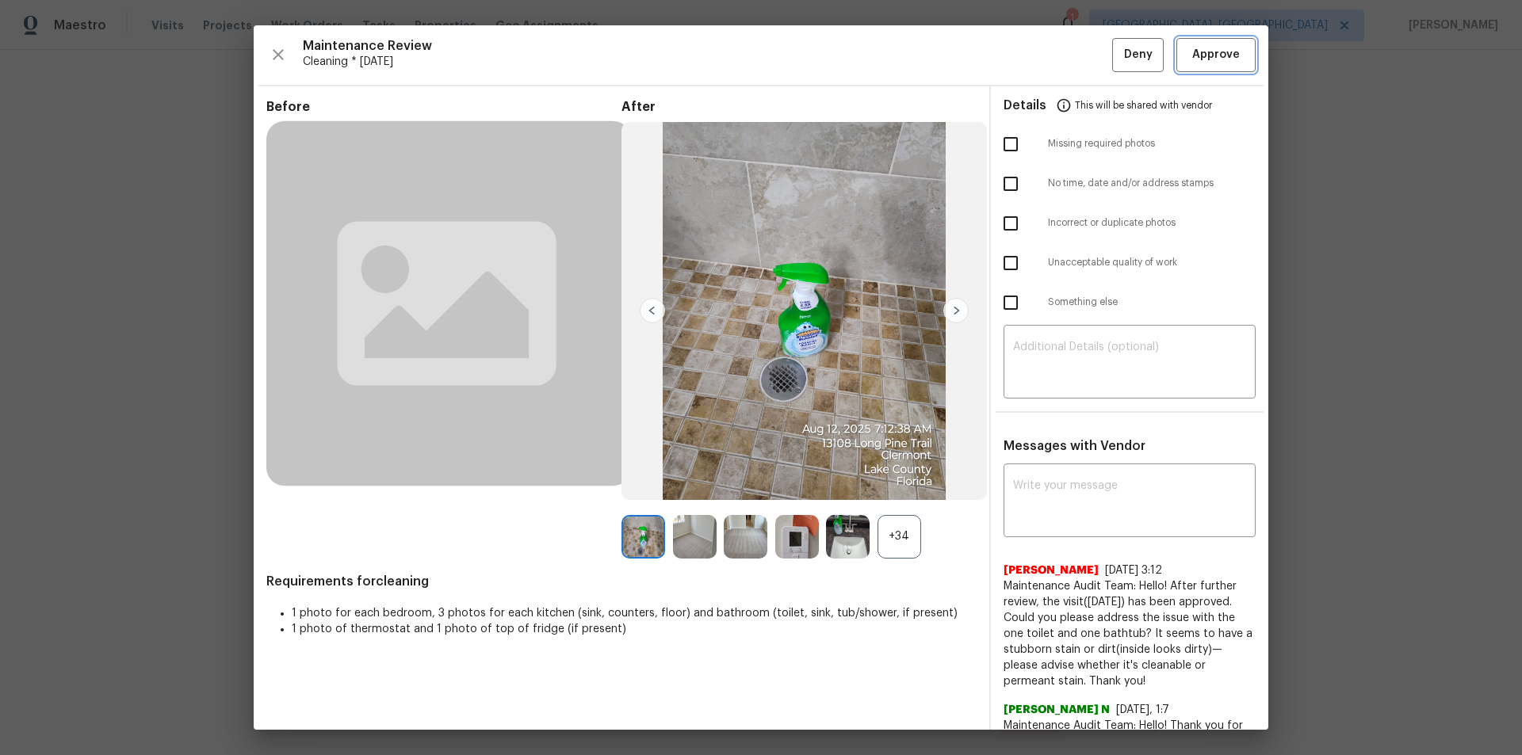
drag, startPoint x: 1226, startPoint y: 45, endPoint x: 1233, endPoint y: 234, distance: 188.7
click at [1226, 46] on span "Approve" at bounding box center [1216, 55] width 48 height 20
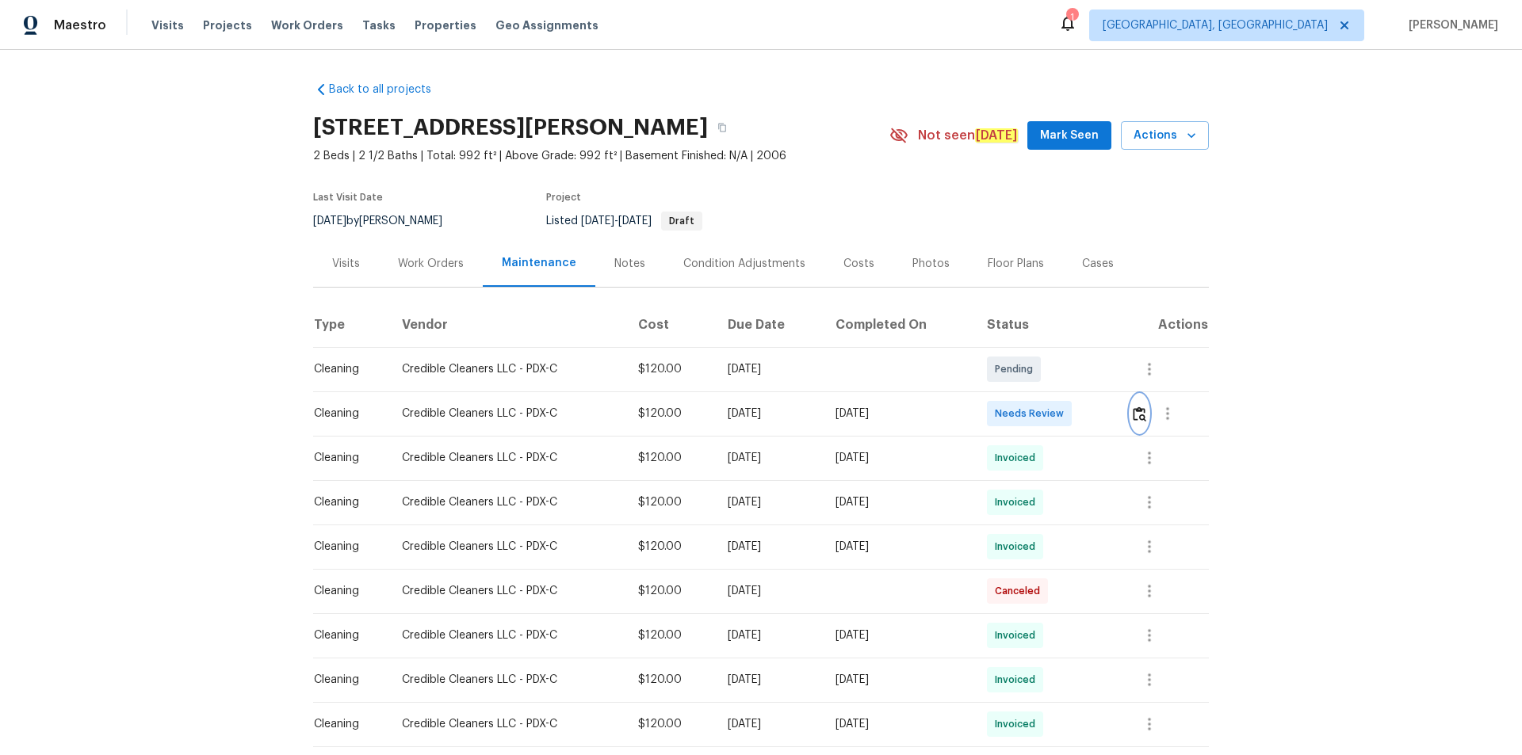
click at [1082, 413] on img "button" at bounding box center [1138, 414] width 13 height 15
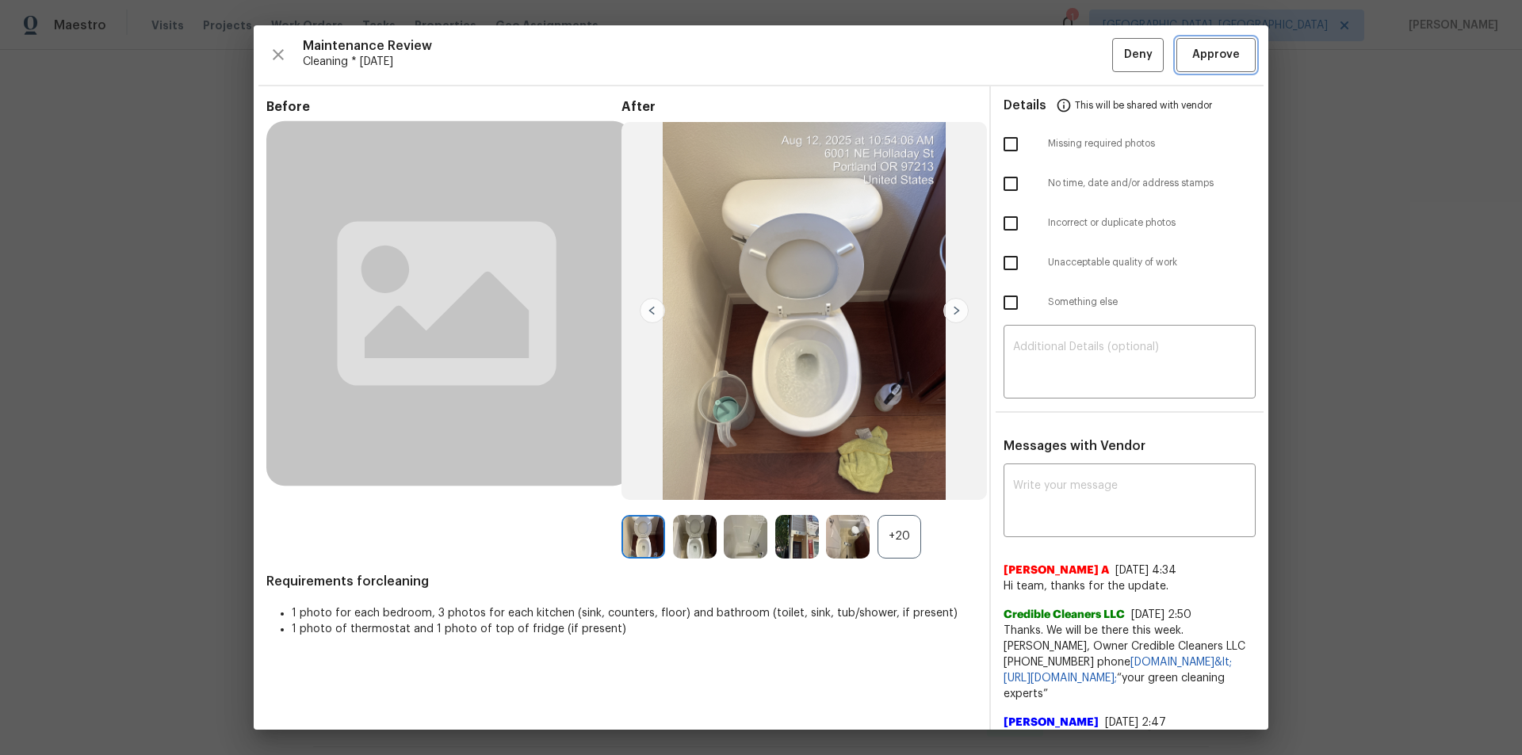
click at [1082, 66] on button "Approve" at bounding box center [1215, 55] width 79 height 34
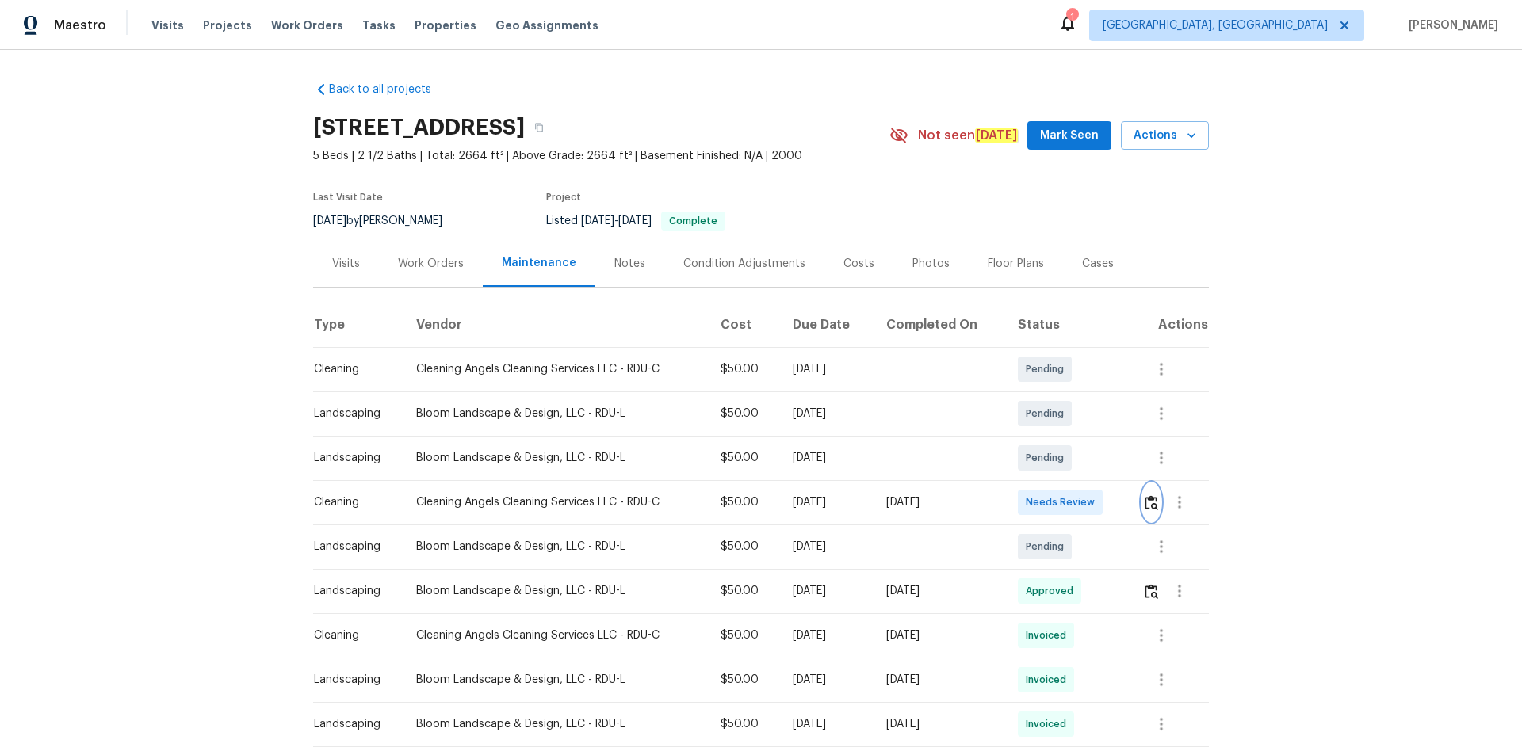
click at [1151, 498] on img "button" at bounding box center [1150, 502] width 13 height 15
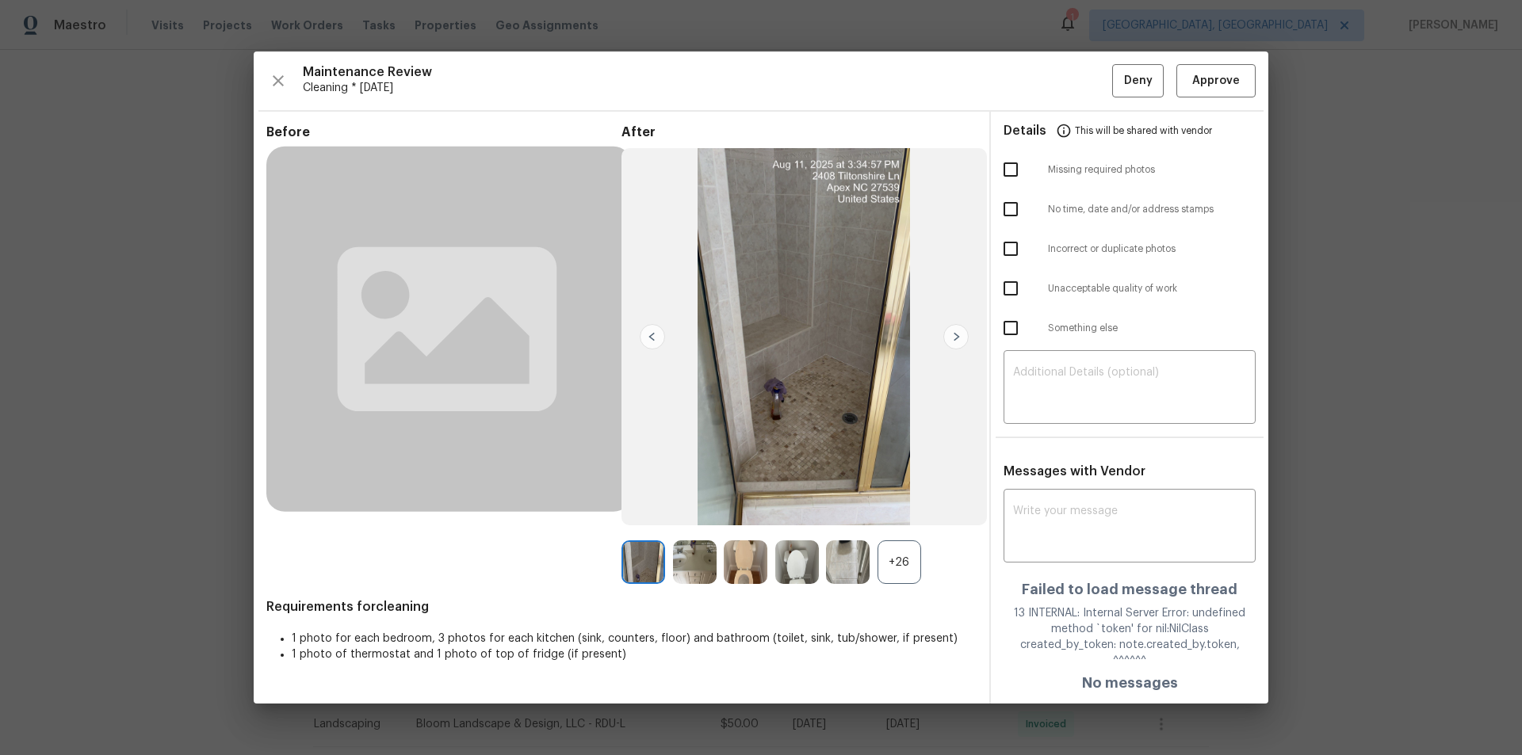
drag, startPoint x: 1230, startPoint y: 70, endPoint x: 1223, endPoint y: 99, distance: 30.2
click at [1228, 70] on div "Maintenance Review Cleaning * [DATE] Deny Approve Before After +26 Requirements…" at bounding box center [761, 378] width 1014 height 653
click at [1224, 83] on span "Approve" at bounding box center [1216, 81] width 48 height 20
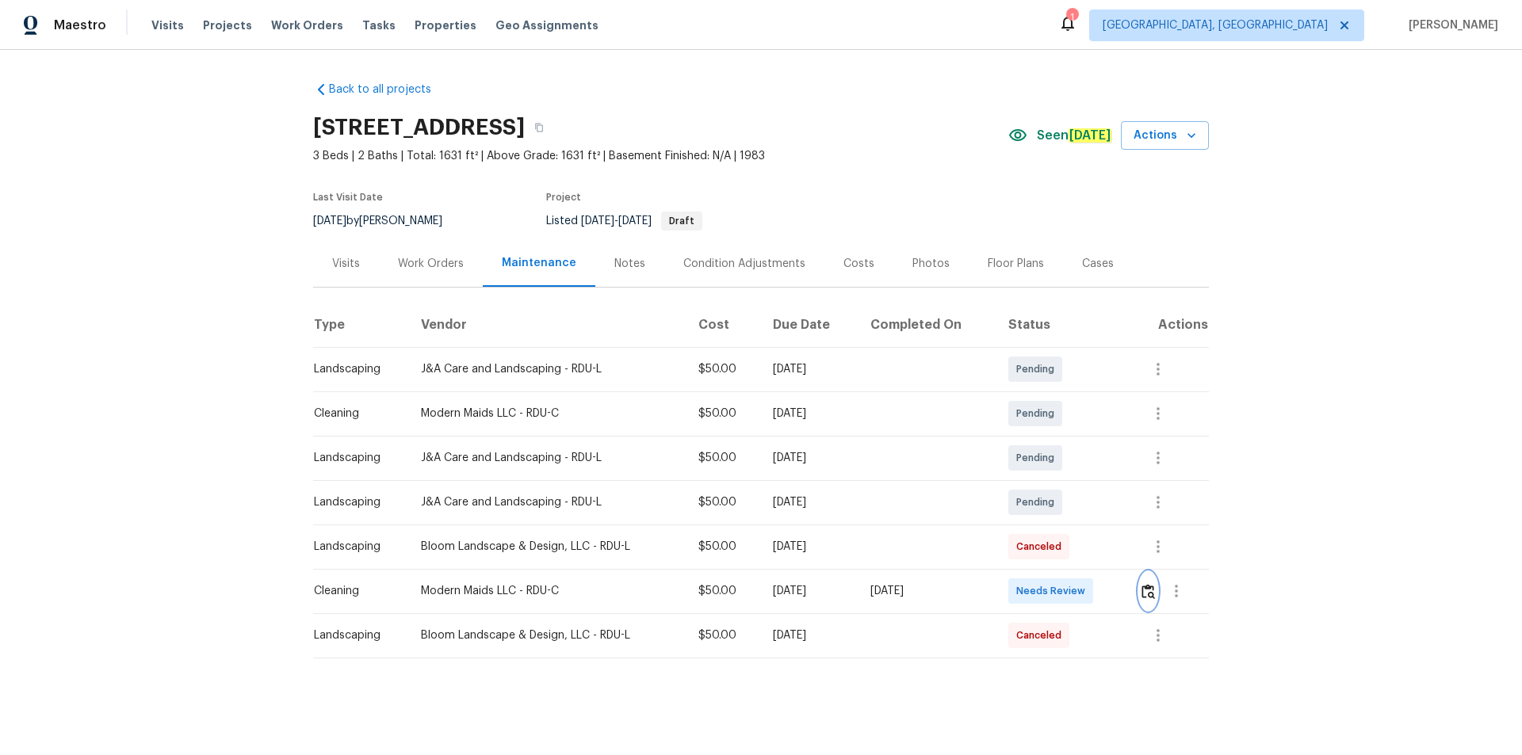
click at [1141, 591] on img "button" at bounding box center [1147, 591] width 13 height 15
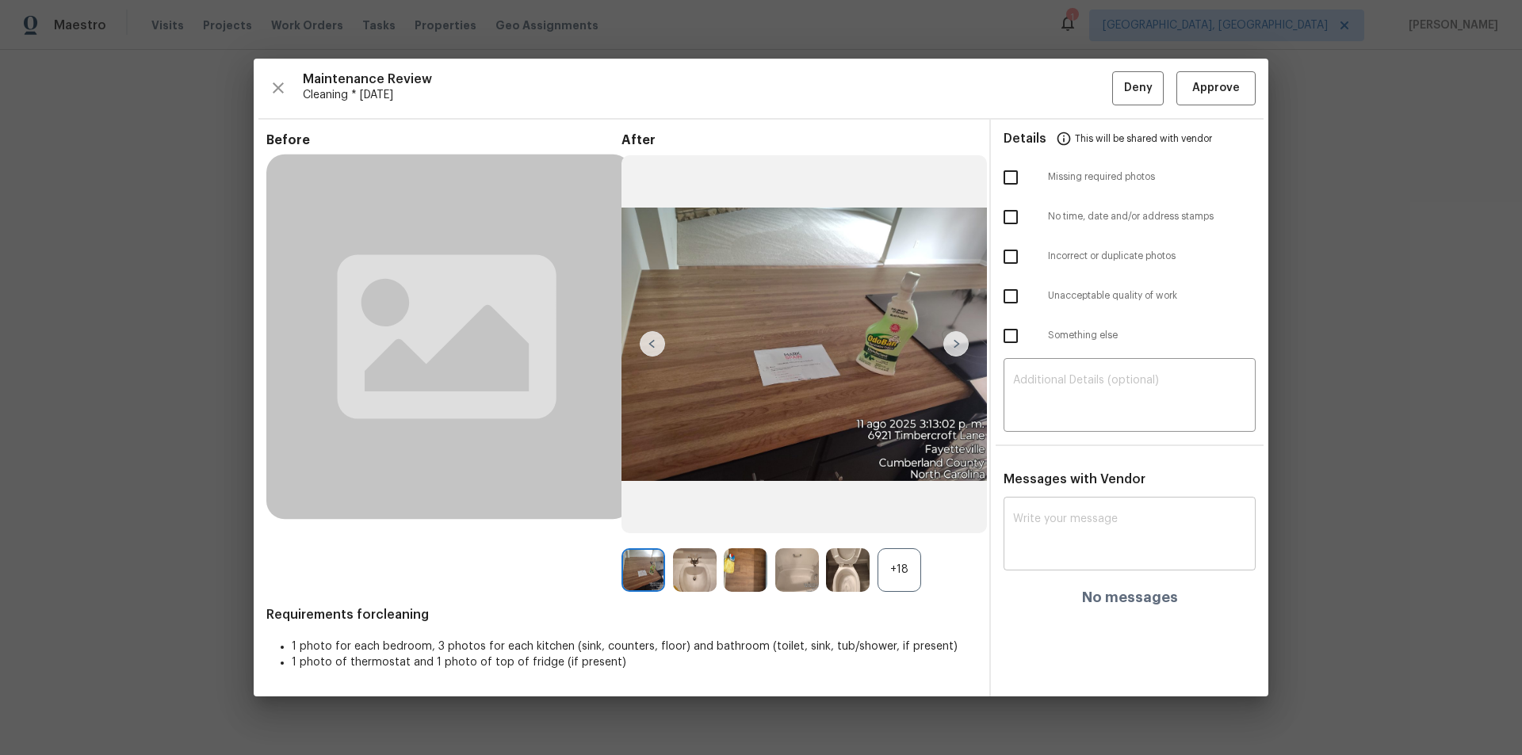
click at [1095, 516] on textarea at bounding box center [1129, 536] width 233 height 44
paste textarea "Maintenance Audit Team: Hello! After further review, the visit ([DATE]) has bee…"
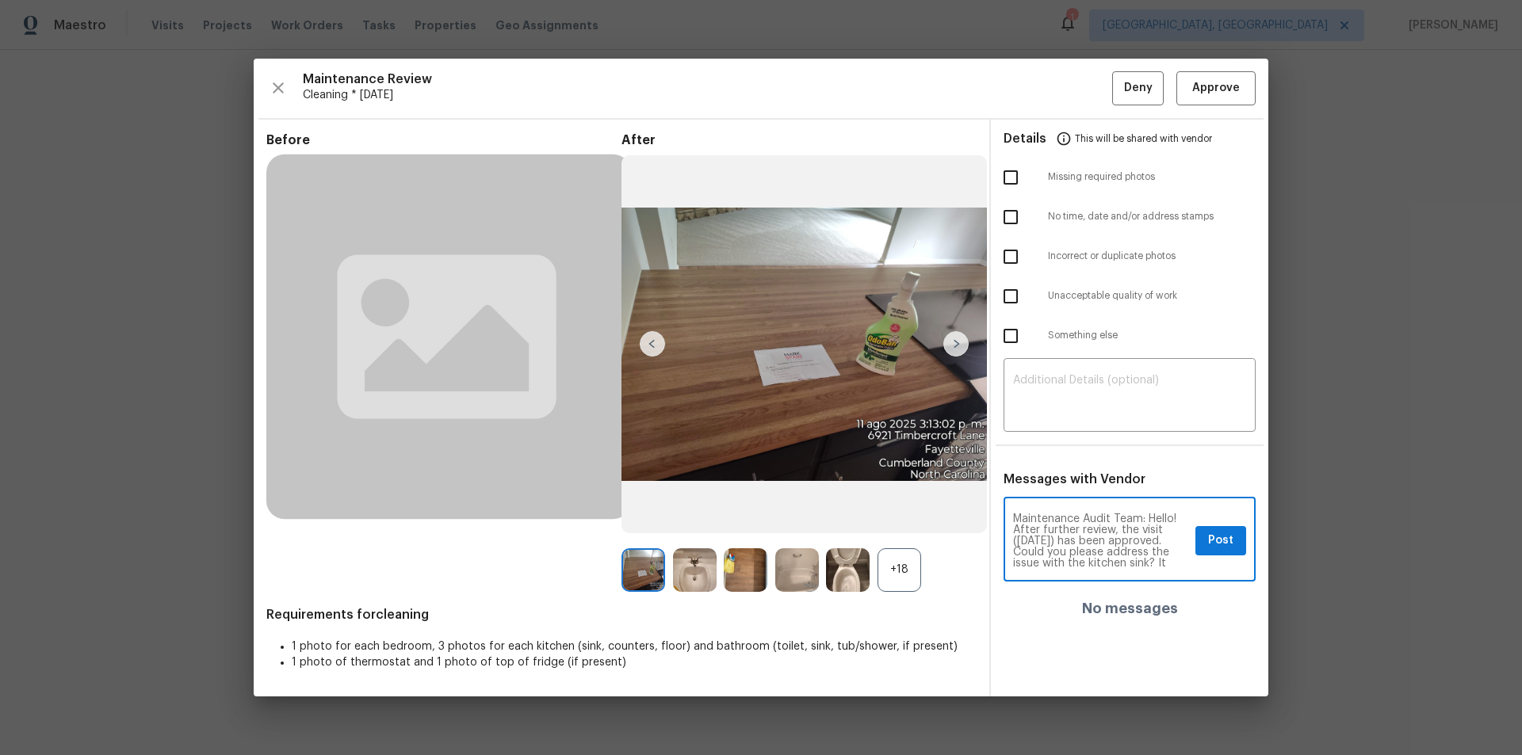
scroll to position [44, 0]
type textarea "Maintenance Audit Team: Hello! After further review, the visit ([DATE]) has bee…"
click at [1139, 398] on textarea at bounding box center [1129, 397] width 233 height 44
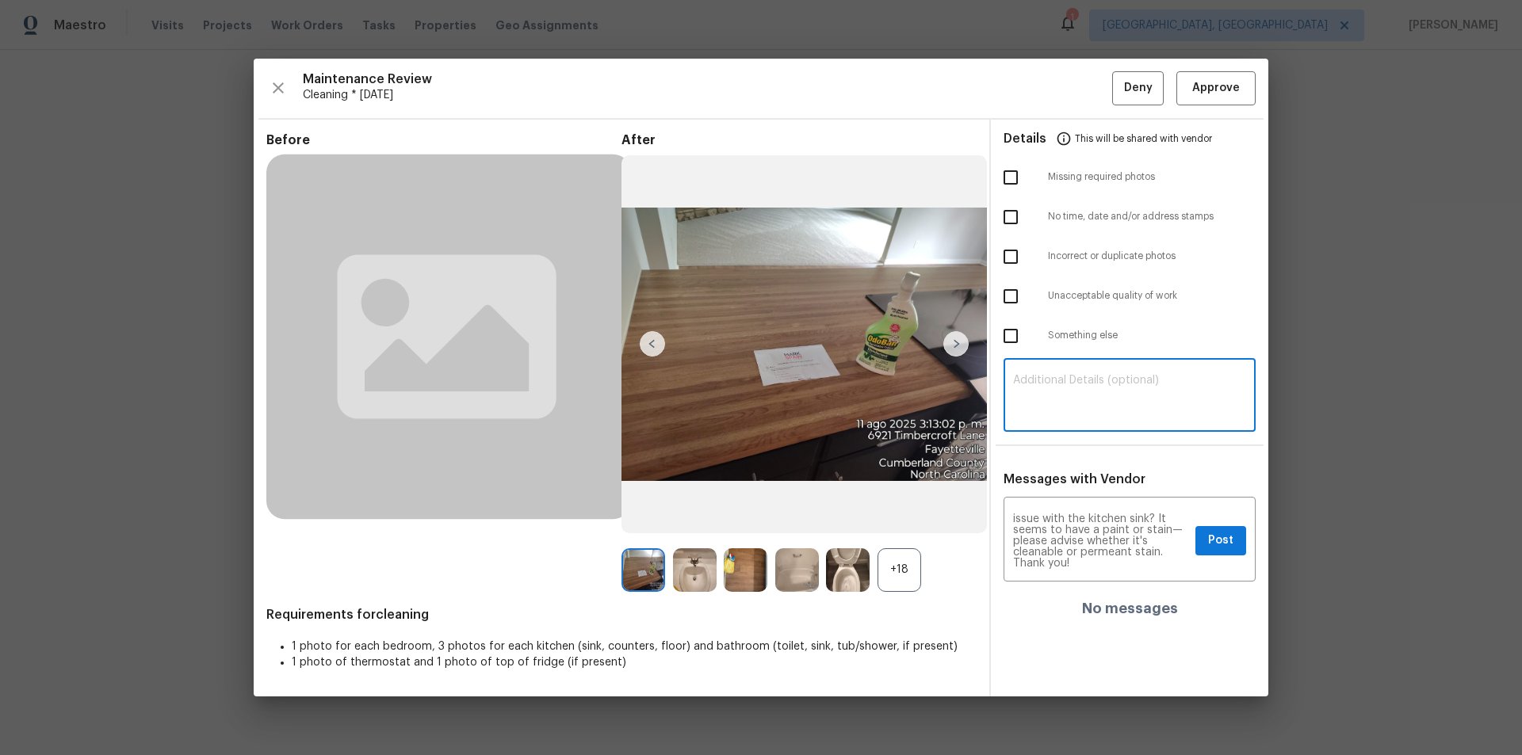
paste textarea "Maintenance Audit Team: Hello! After further review, the visit ([DATE]) has bee…"
type textarea "Maintenance Audit Team: Hello! After further review, the visit ([DATE]) has bee…"
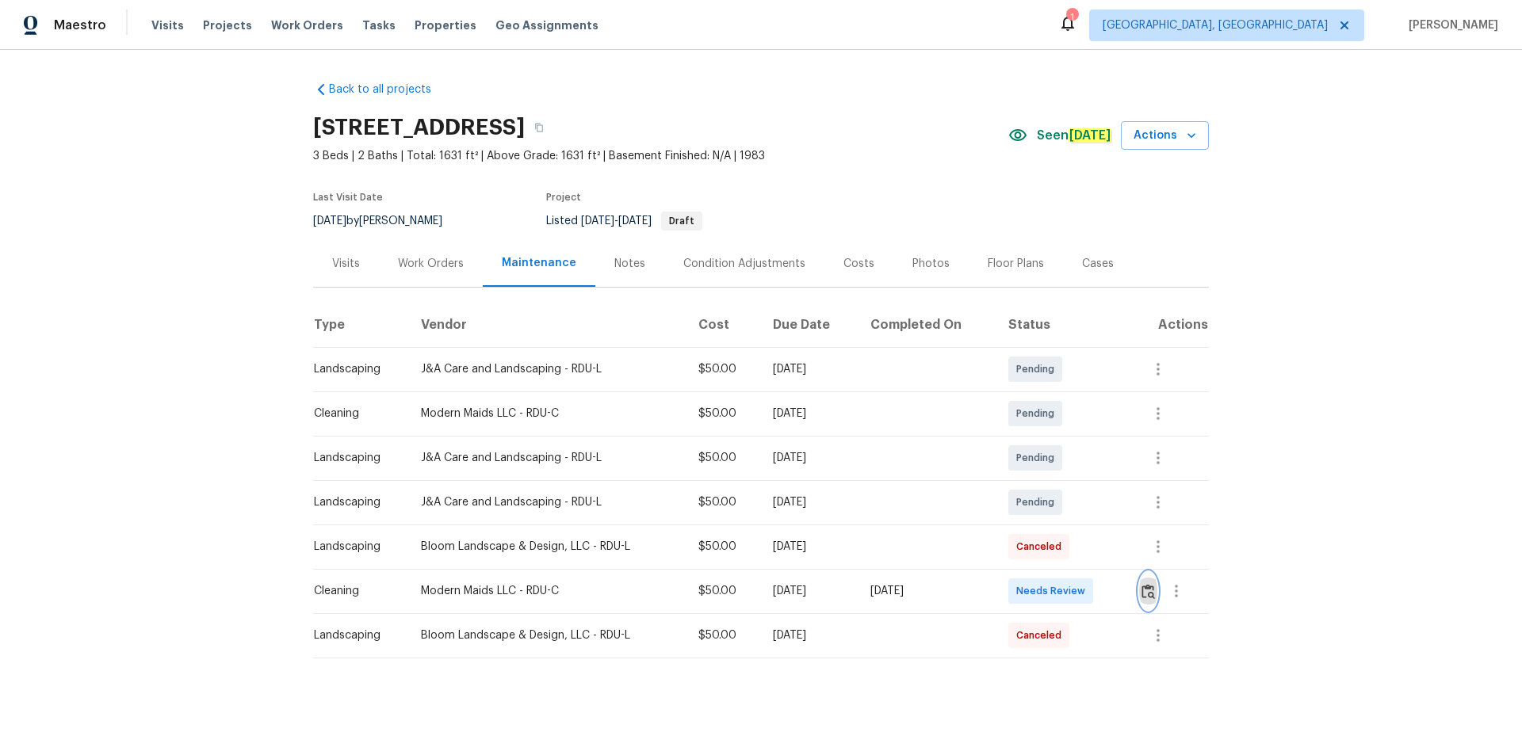
click at [1141, 586] on img "button" at bounding box center [1147, 591] width 13 height 15
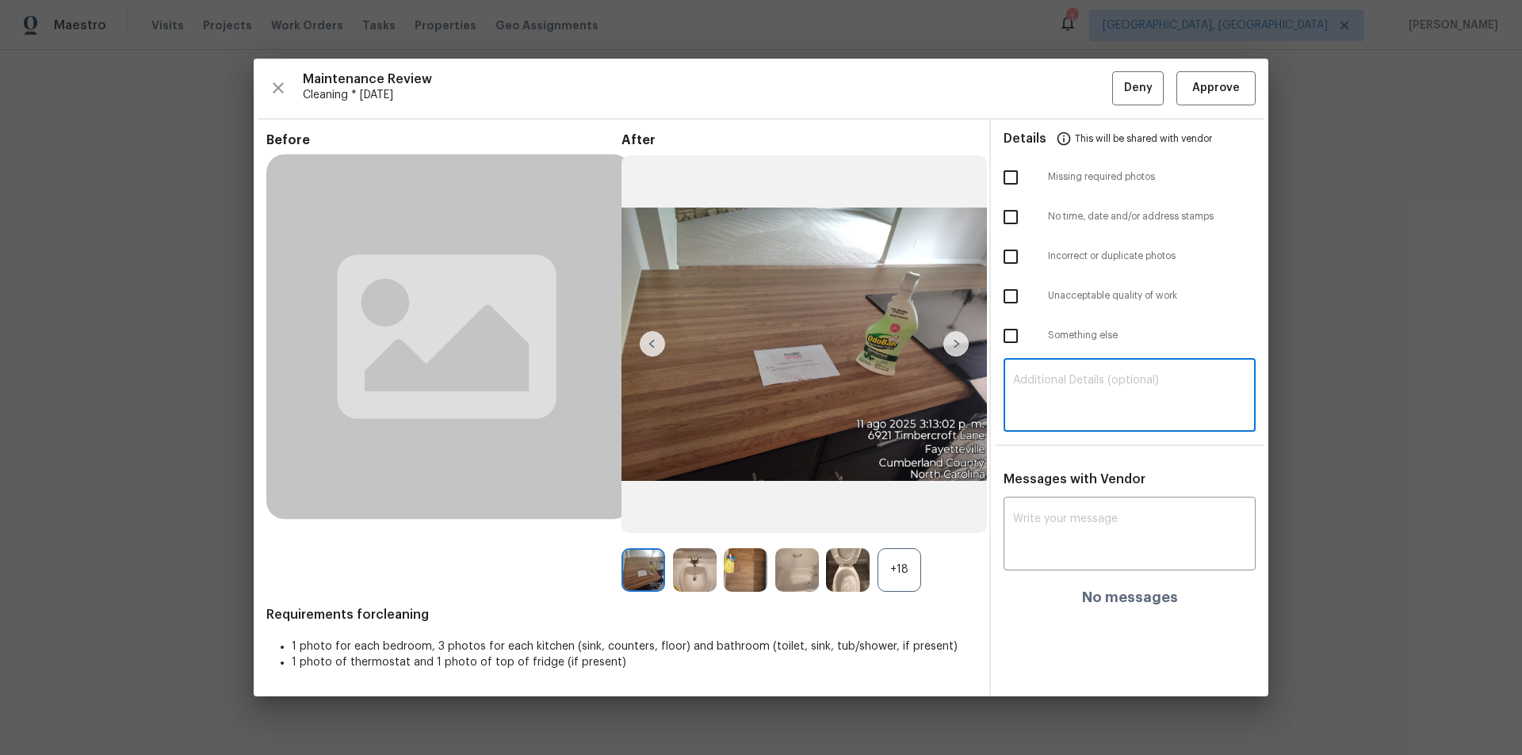
click at [1160, 388] on textarea at bounding box center [1129, 397] width 233 height 44
paste textarea "Maintenance Audit Team: Hello! Unfortunately, this cleaning visit completed on …"
type textarea "Maintenance Audit Team: Hello! Unfortunately, this cleaning visit completed on …"
click at [1147, 510] on div "x ​" at bounding box center [1129, 536] width 252 height 70
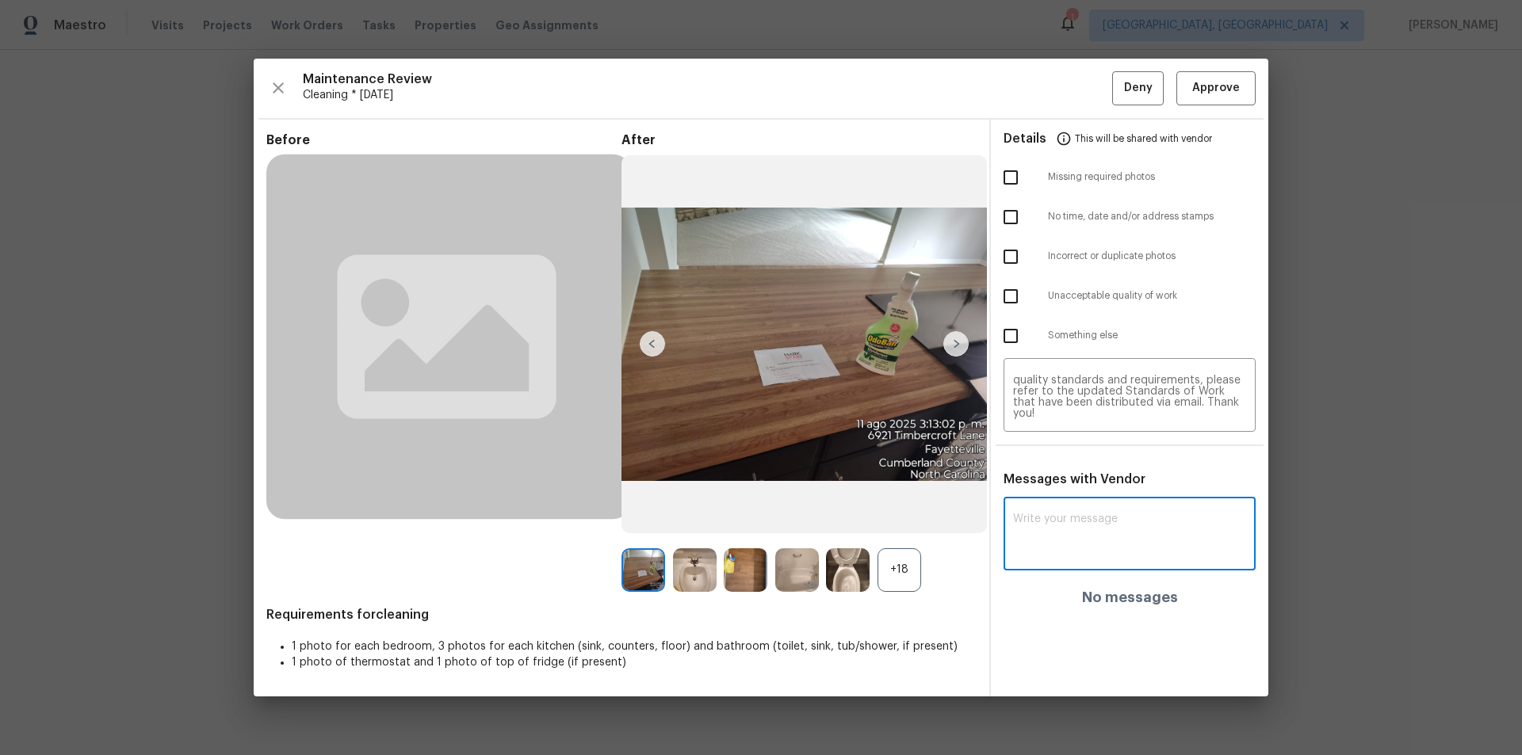
paste textarea "Maintenance Audit Team: Hello! Unfortunately, this cleaning visit completed on …"
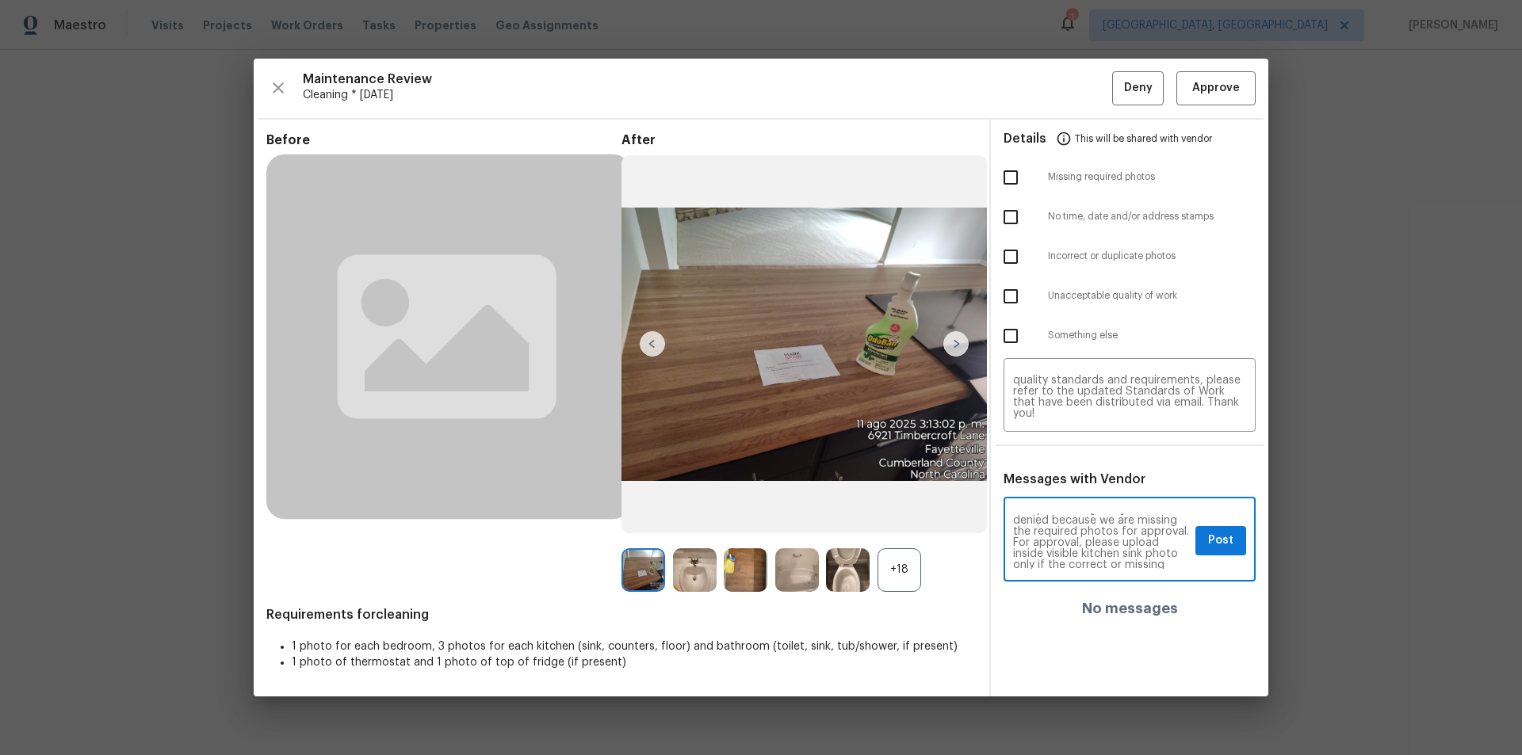
scroll to position [63, 0]
type textarea "Maintenance Audit Team: Hello! Unfortunately, this cleaning visit completed on …"
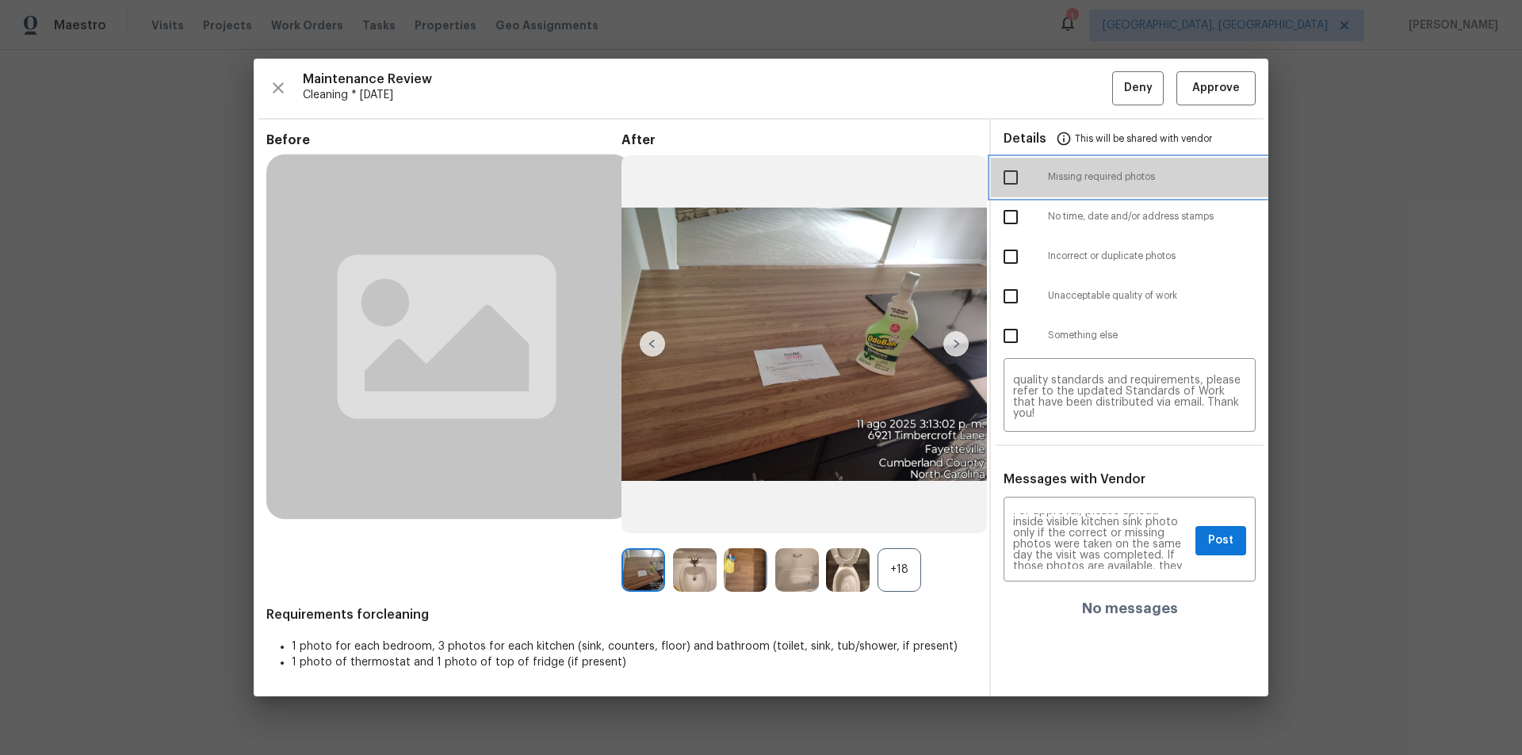
click at [1018, 159] on div "Missing required photos" at bounding box center [1129, 178] width 277 height 40
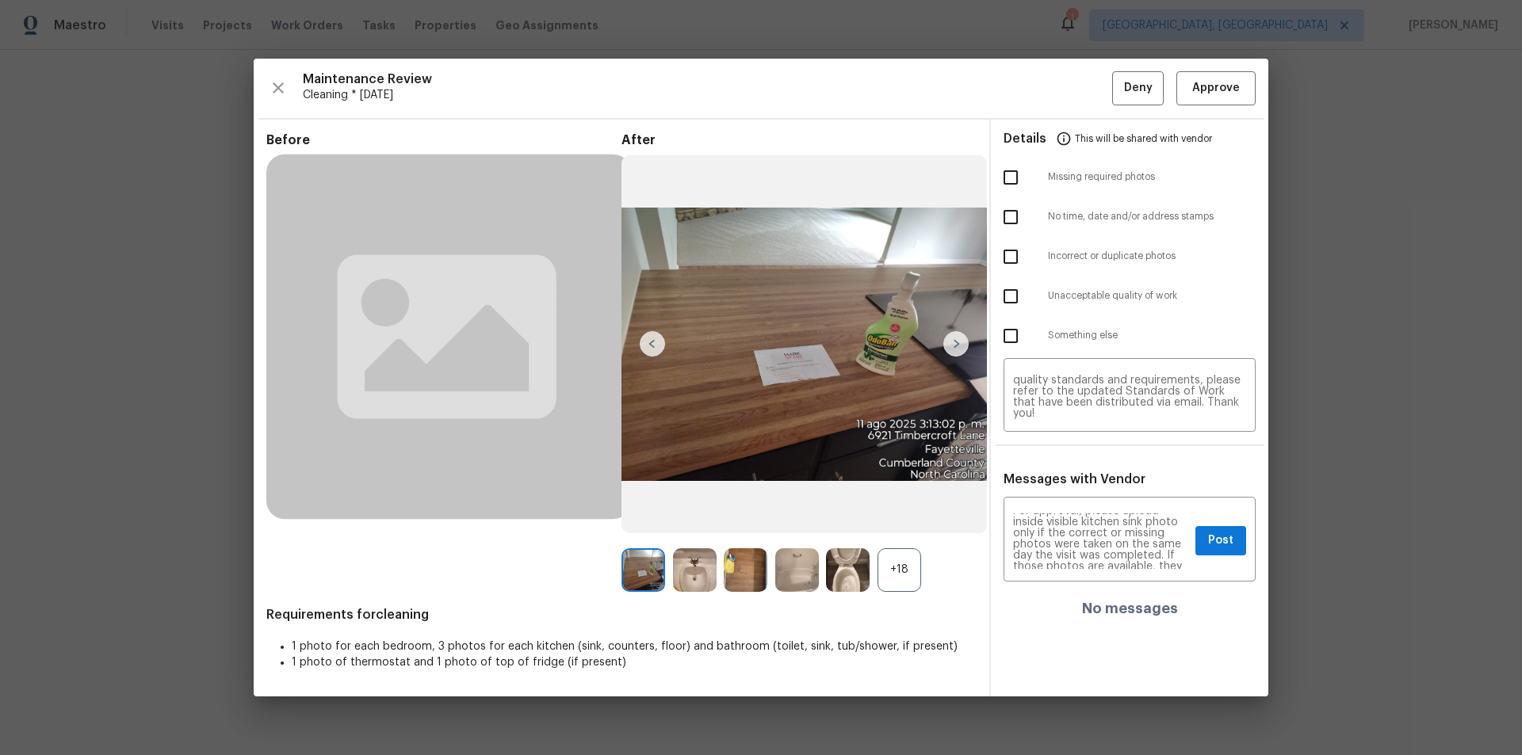
drag, startPoint x: 1012, startPoint y: 181, endPoint x: 1168, endPoint y: 441, distance: 303.2
click at [1011, 182] on input "checkbox" at bounding box center [1010, 177] width 33 height 33
checkbox input "true"
click at [1213, 534] on span "Post" at bounding box center [1220, 541] width 25 height 20
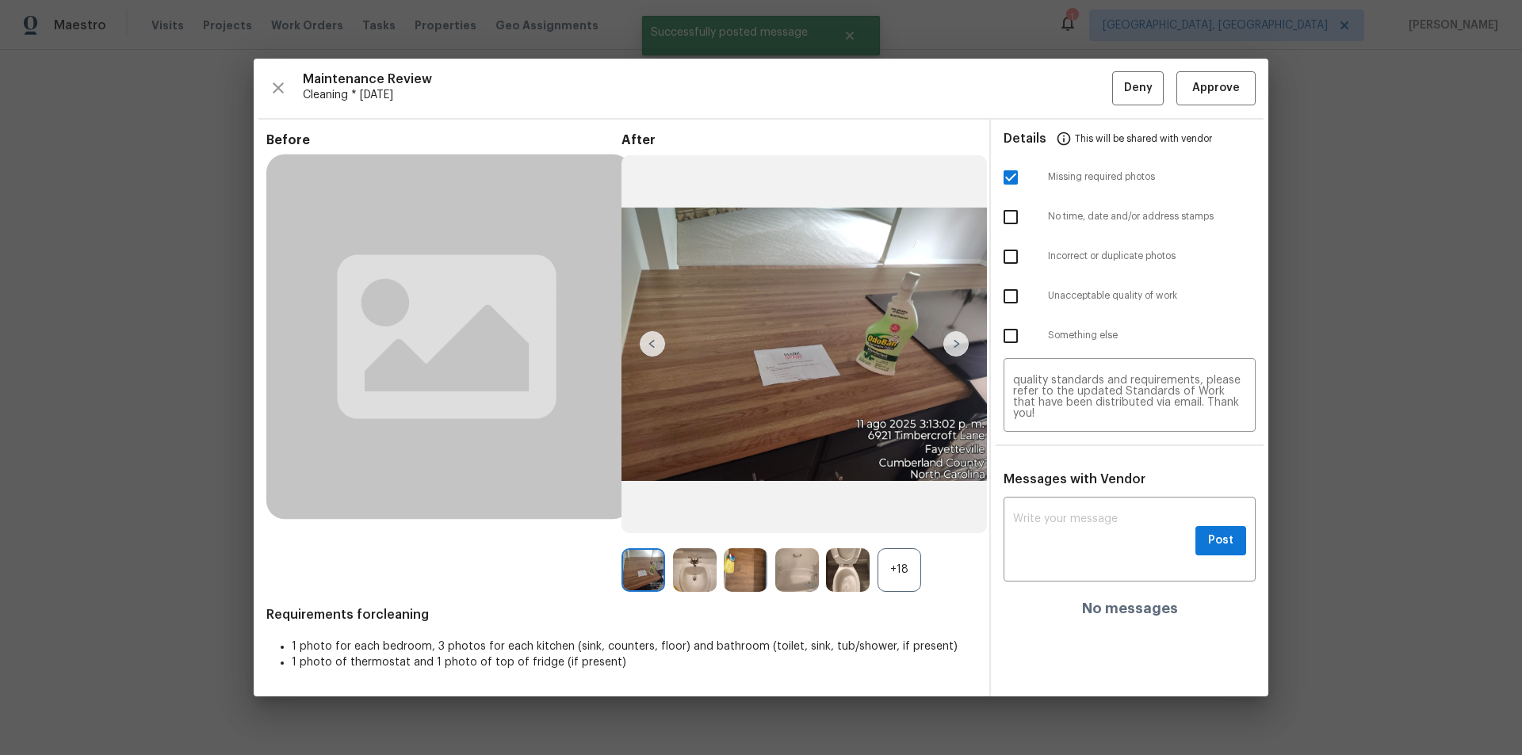
scroll to position [0, 0]
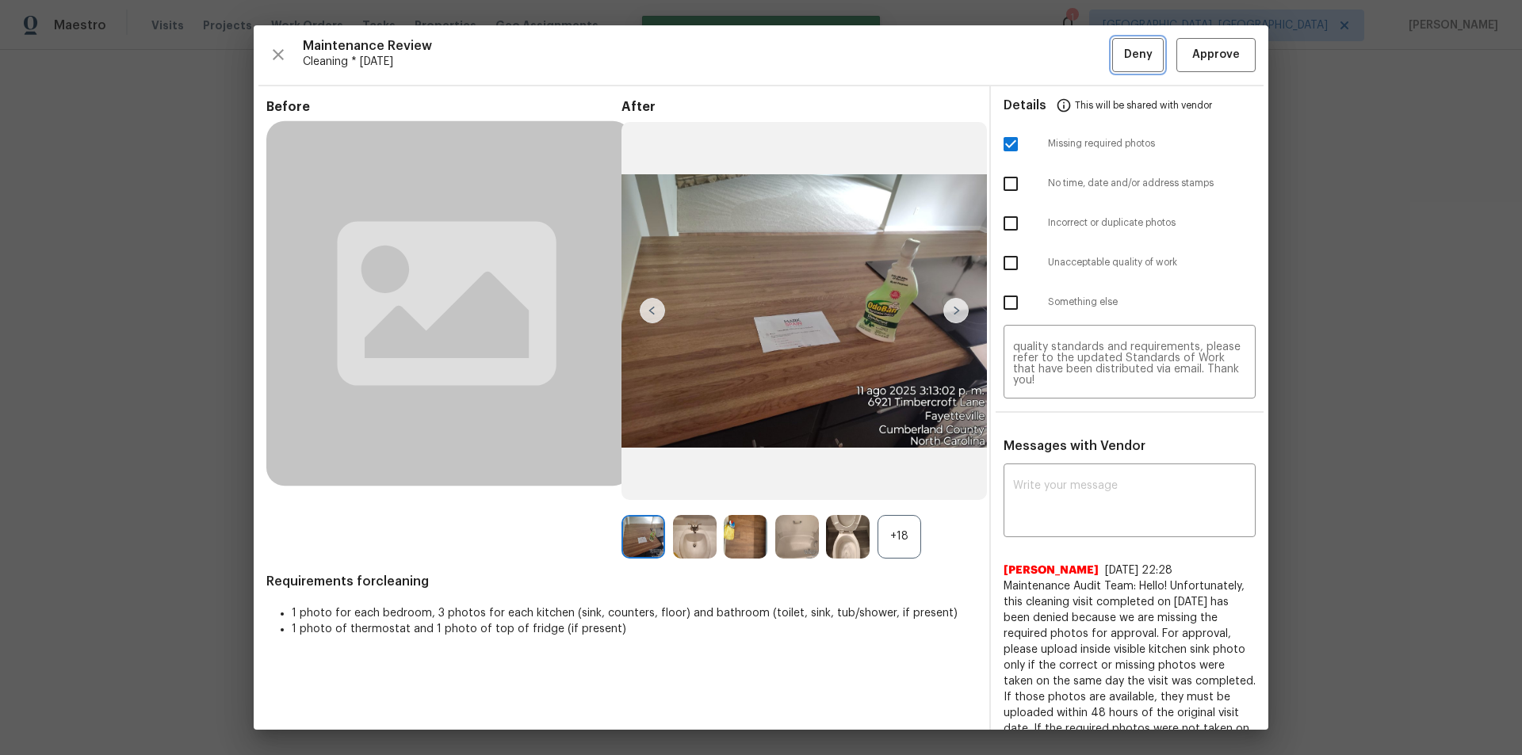
click at [1131, 65] on button "Deny" at bounding box center [1138, 55] width 52 height 34
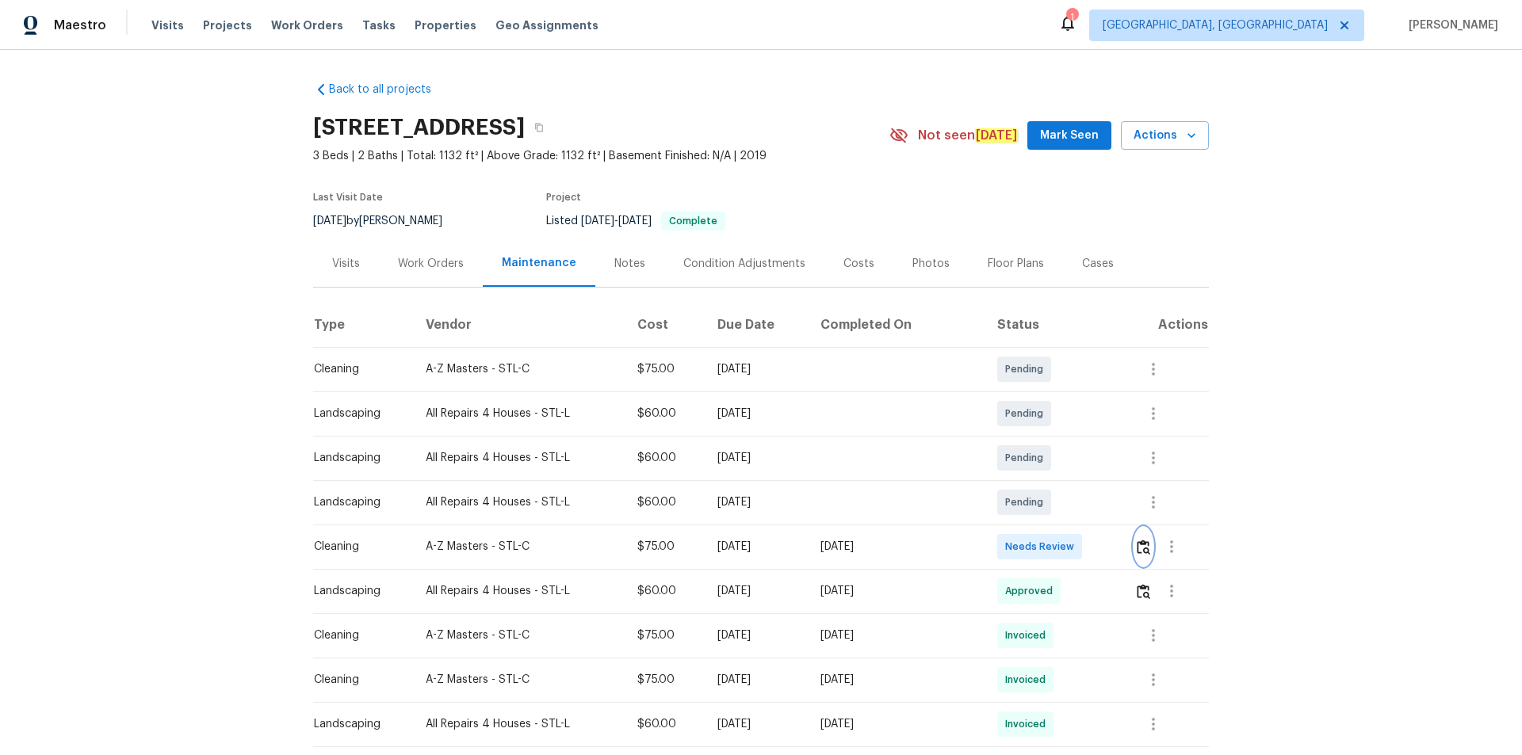
click at [1082, 507] on img "button" at bounding box center [1142, 547] width 13 height 15
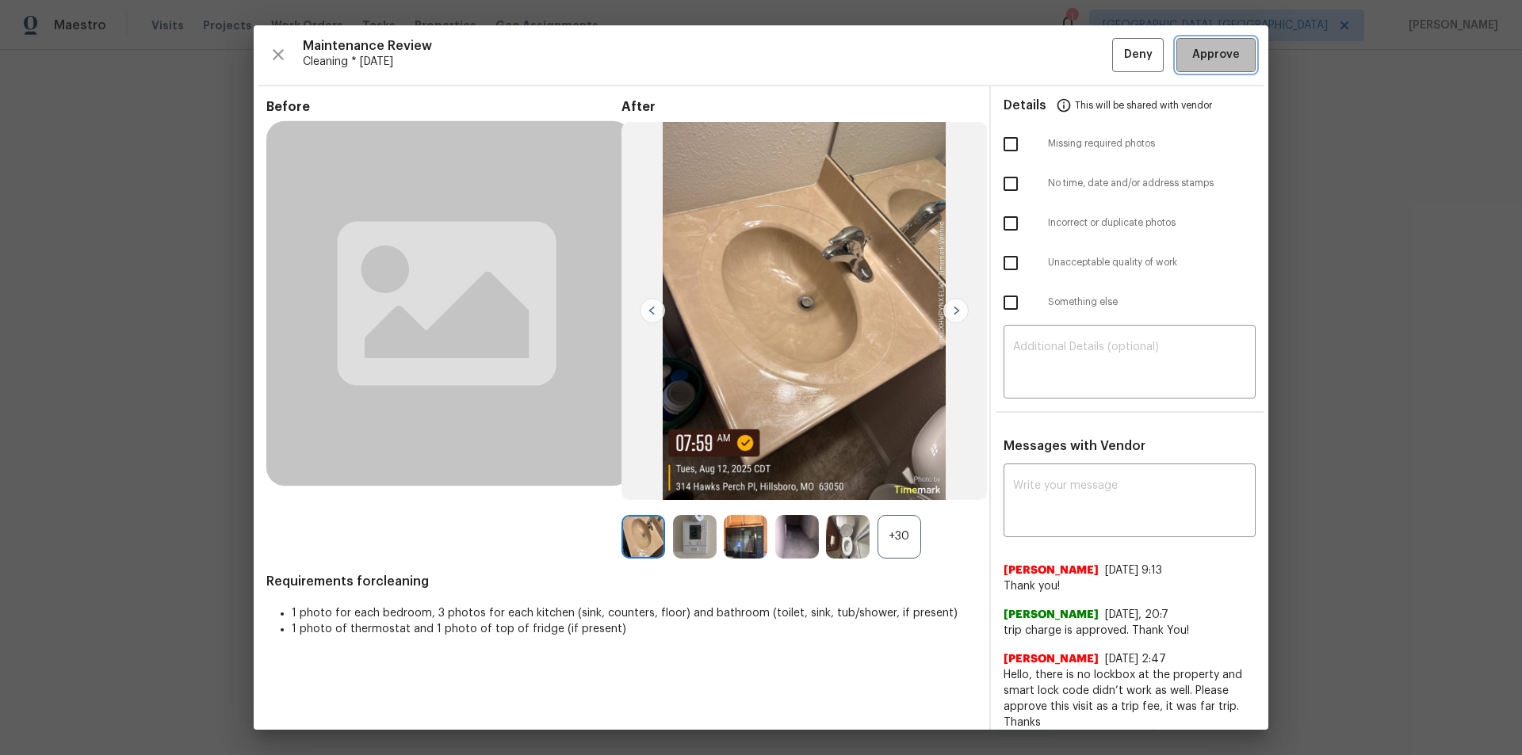
click at [1082, 63] on span "Approve" at bounding box center [1216, 55] width 48 height 20
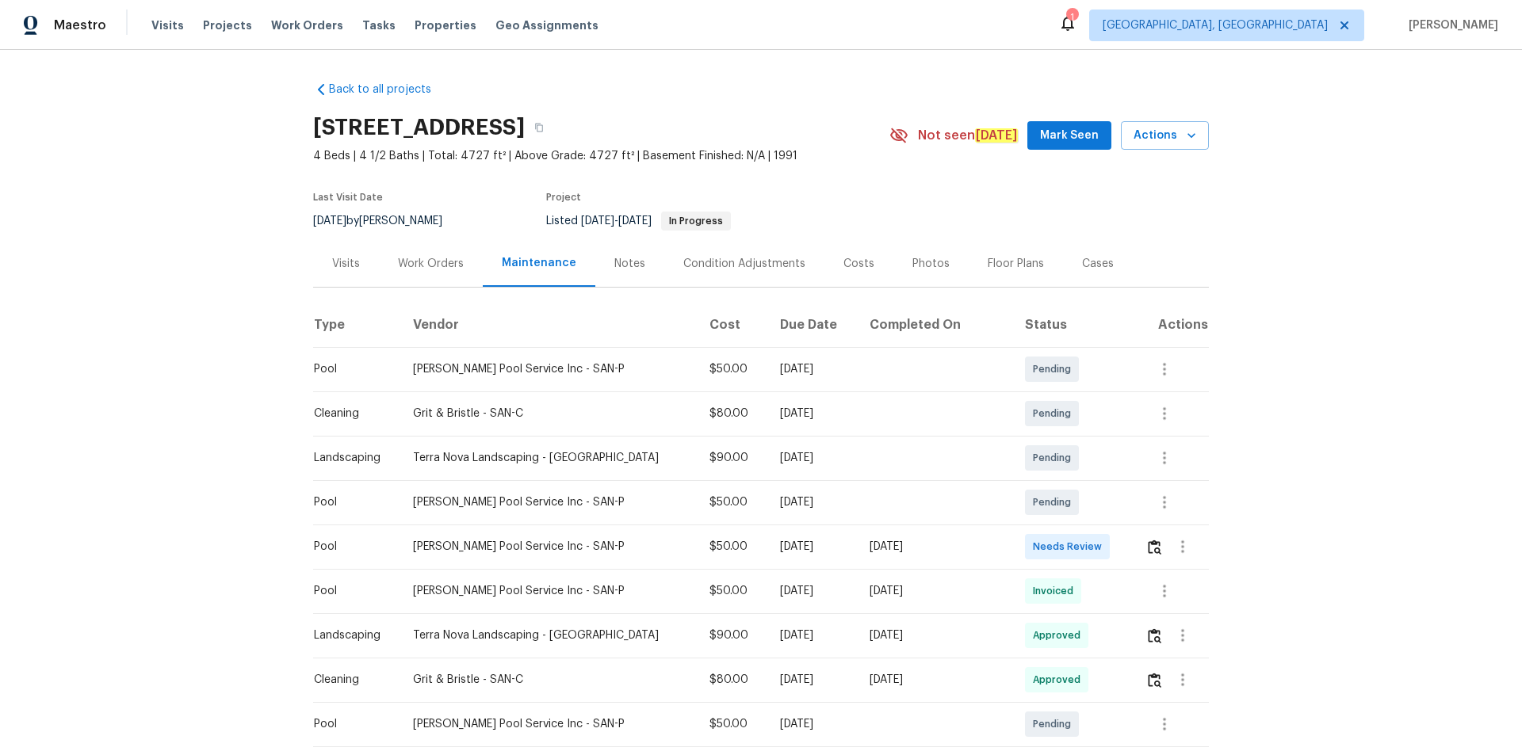
click at [1082, 507] on td at bounding box center [1170, 547] width 76 height 44
click at [1082, 507] on img "button" at bounding box center [1153, 547] width 13 height 15
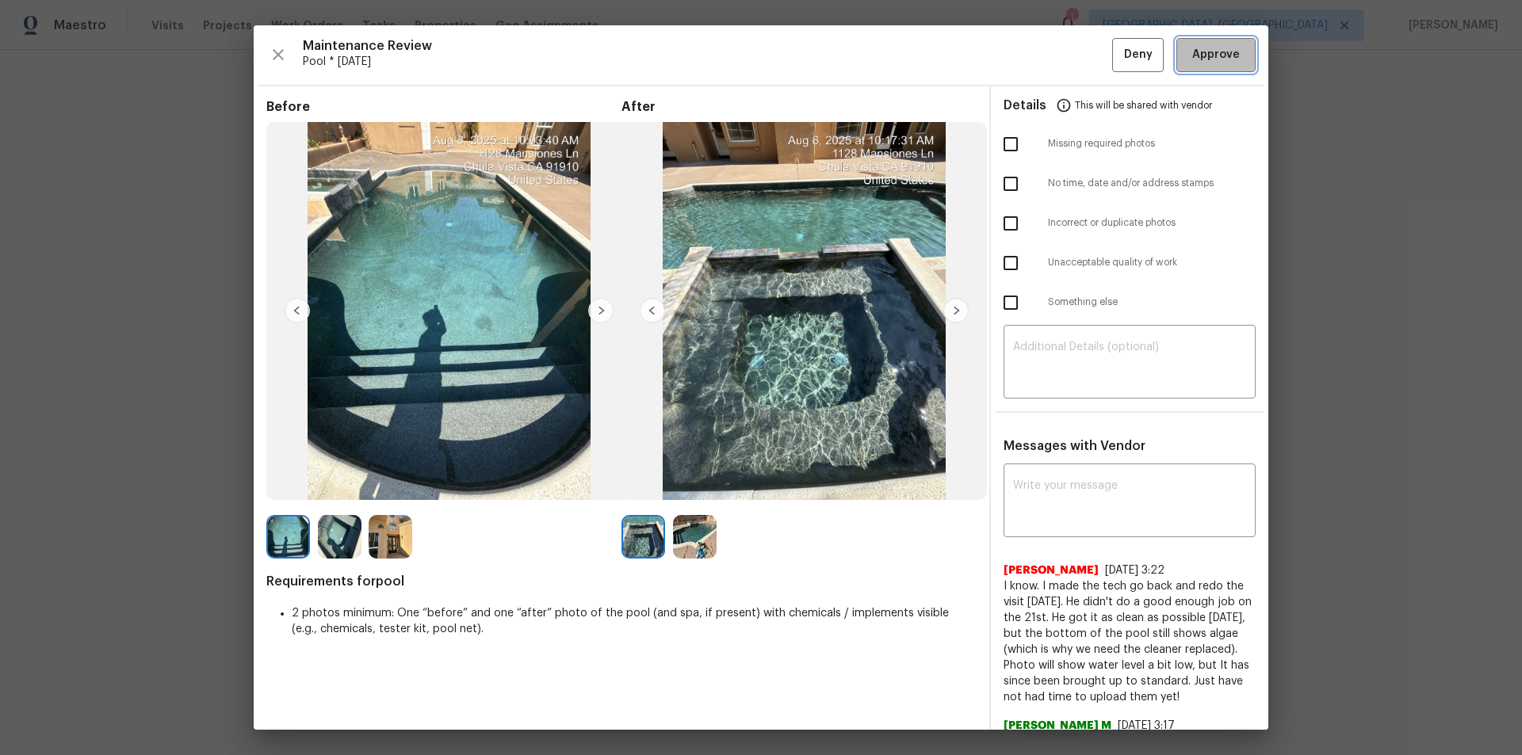
click at [1082, 71] on button "Approve" at bounding box center [1215, 55] width 79 height 34
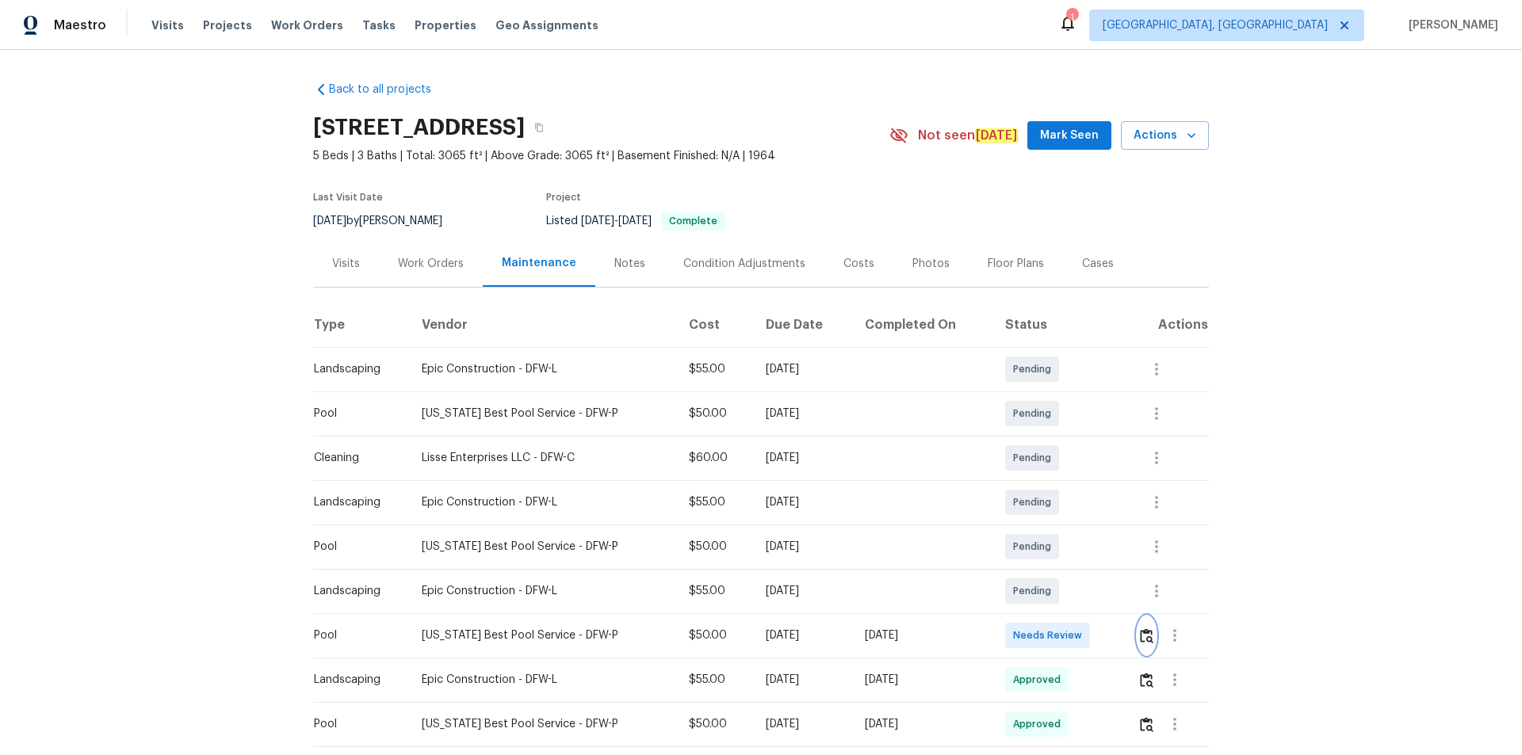
click at [1140, 634] on img "button" at bounding box center [1146, 635] width 13 height 15
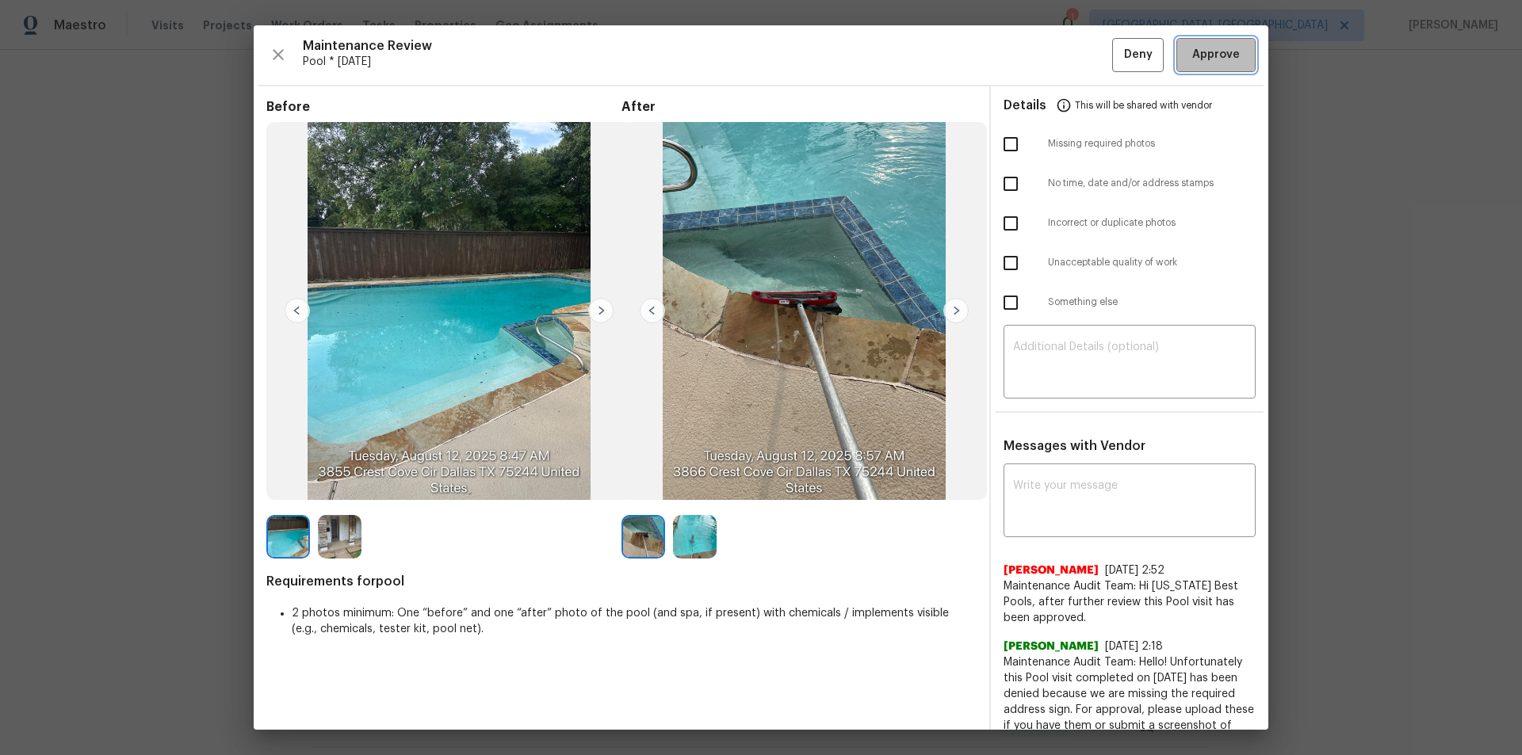
drag, startPoint x: 1221, startPoint y: 52, endPoint x: 1201, endPoint y: 204, distance: 152.7
click at [1221, 54] on span "Approve" at bounding box center [1216, 55] width 48 height 20
